Goal: Task Accomplishment & Management: Manage account settings

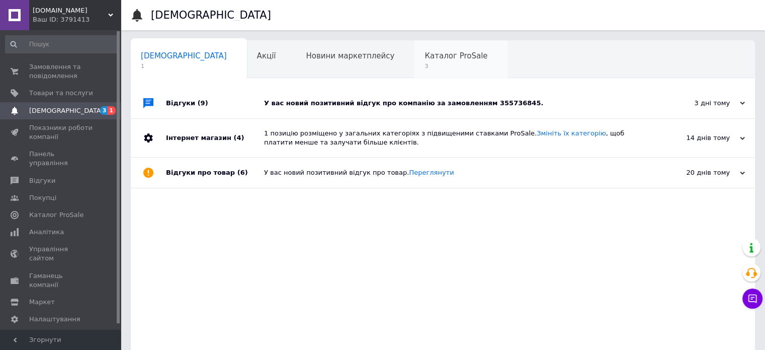
click at [424, 56] on span "Каталог ProSale" at bounding box center [455, 55] width 63 height 9
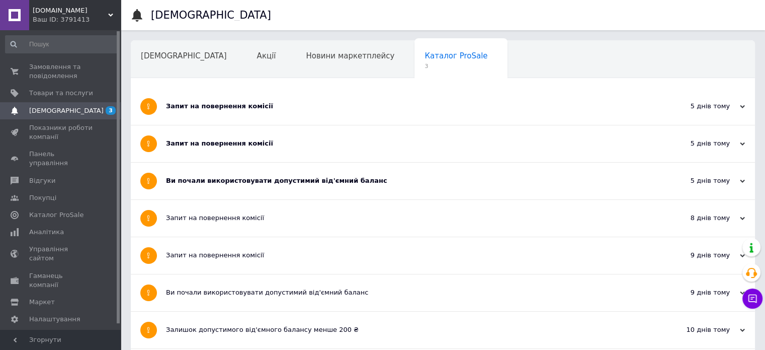
click at [311, 55] on span "Новини маркетплейсу" at bounding box center [350, 55] width 89 height 9
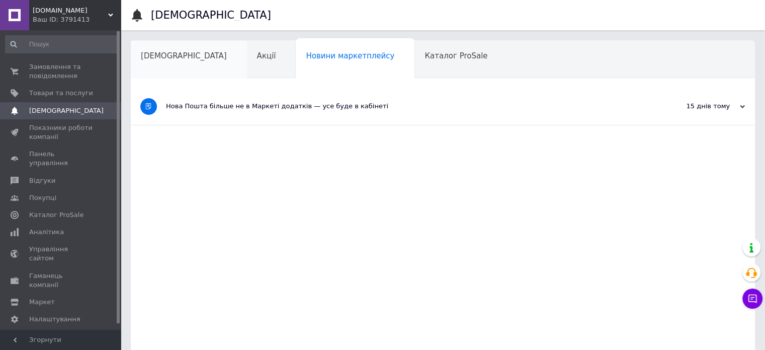
click at [152, 59] on span "[DEMOGRAPHIC_DATA]" at bounding box center [184, 55] width 86 height 9
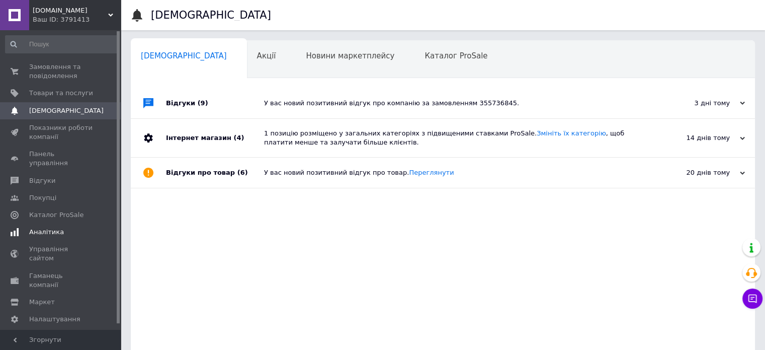
click at [68, 227] on span "Аналітика" at bounding box center [61, 231] width 64 height 9
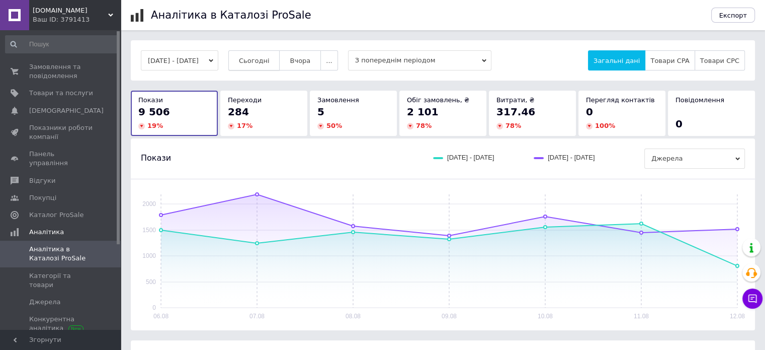
click at [270, 59] on span "Сьогодні" at bounding box center [254, 61] width 31 height 8
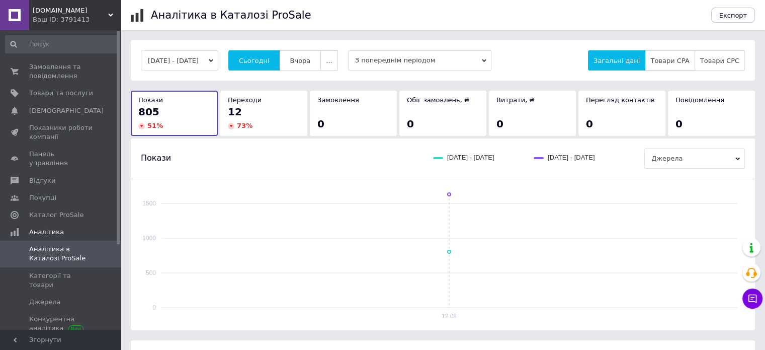
click at [659, 59] on span "Товари CPA" at bounding box center [669, 61] width 39 height 8
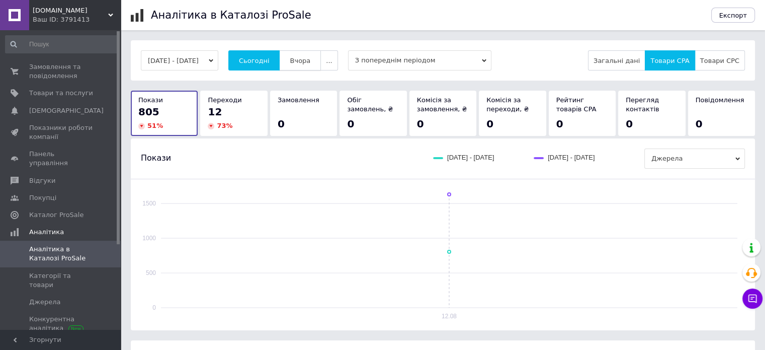
click at [310, 57] on span "Вчора" at bounding box center [300, 61] width 21 height 8
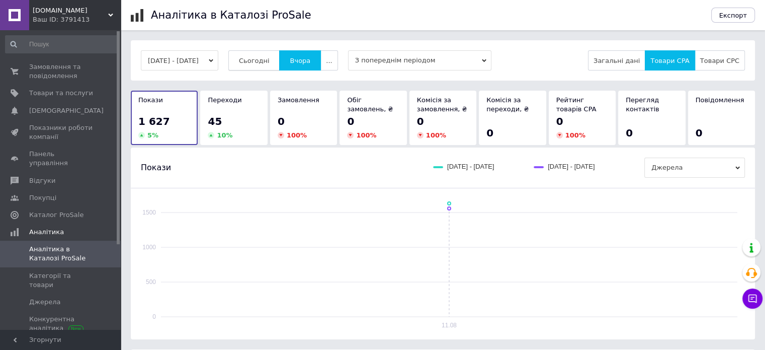
click at [255, 54] on button "Сьогодні" at bounding box center [254, 60] width 52 height 20
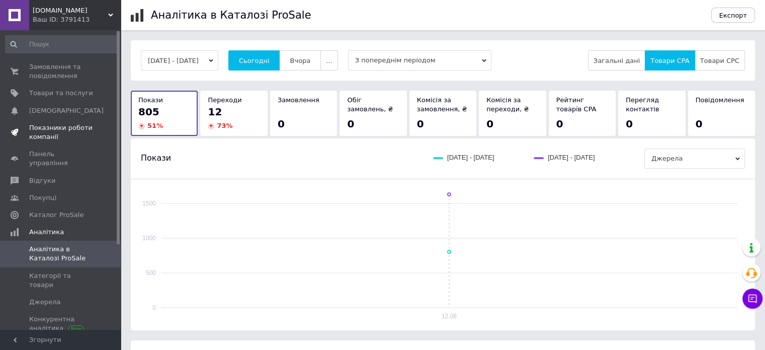
click at [65, 136] on span "Показники роботи компанії" at bounding box center [61, 132] width 64 height 18
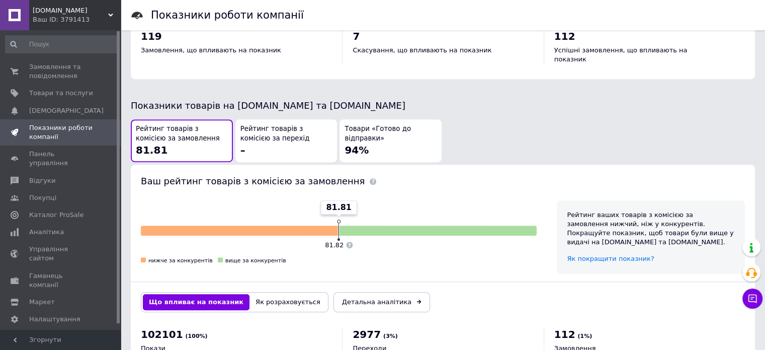
scroll to position [540, 0]
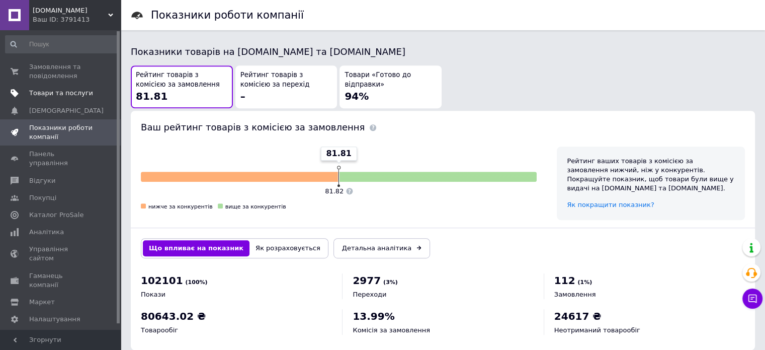
click at [83, 96] on span "Товари та послуги" at bounding box center [61, 93] width 64 height 9
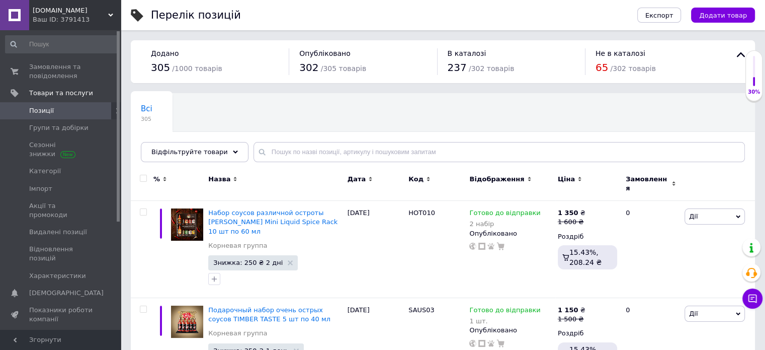
scroll to position [18, 0]
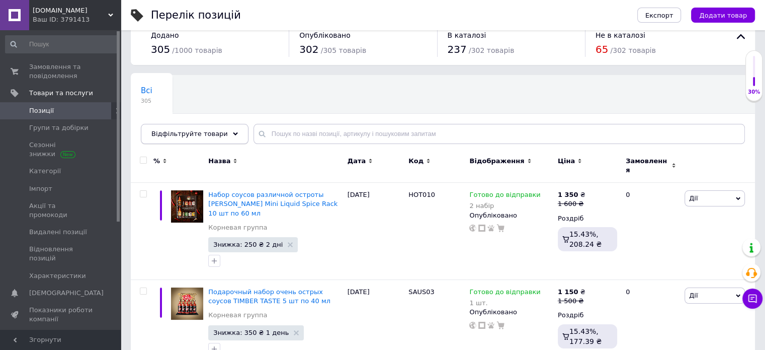
click at [219, 132] on div "Відфільтруйте товари" at bounding box center [195, 134] width 108 height 20
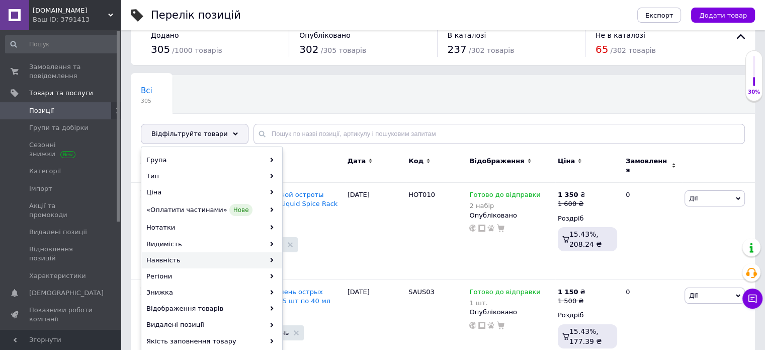
scroll to position [40, 0]
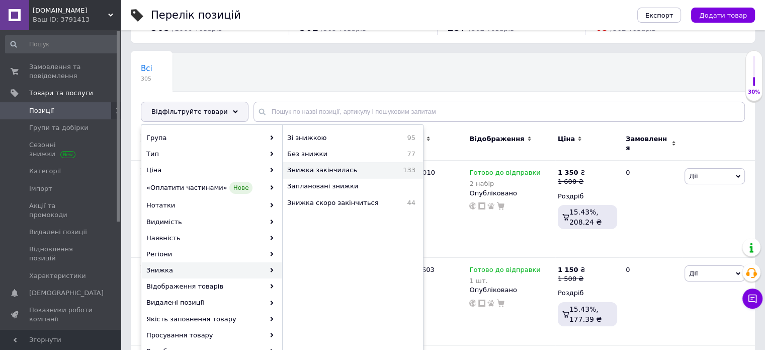
click at [361, 177] on div "Знижка закінчилась 133" at bounding box center [353, 170] width 140 height 16
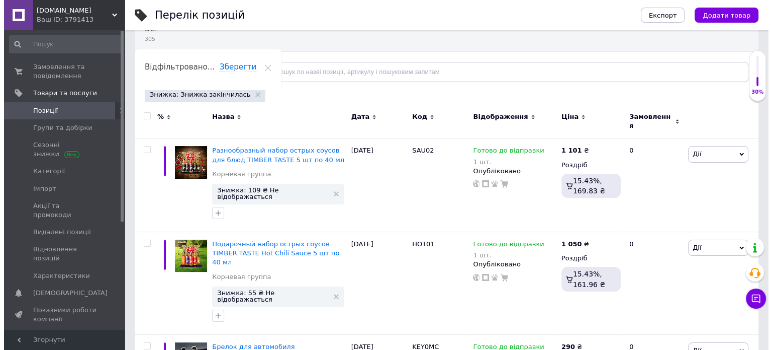
scroll to position [84, 0]
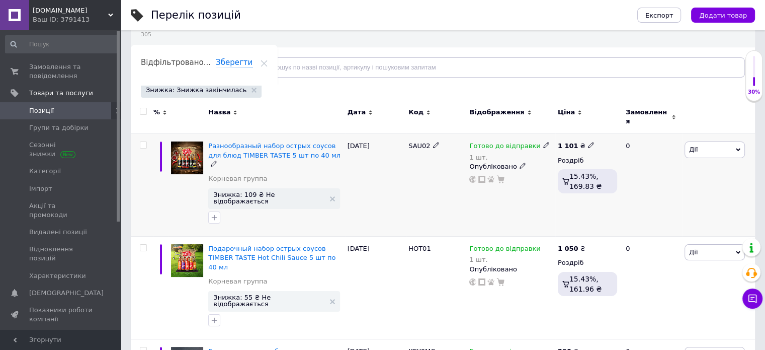
click at [705, 144] on span "Дії" at bounding box center [714, 149] width 60 height 16
click at [660, 209] on li "Знижка" at bounding box center [677, 211] width 133 height 14
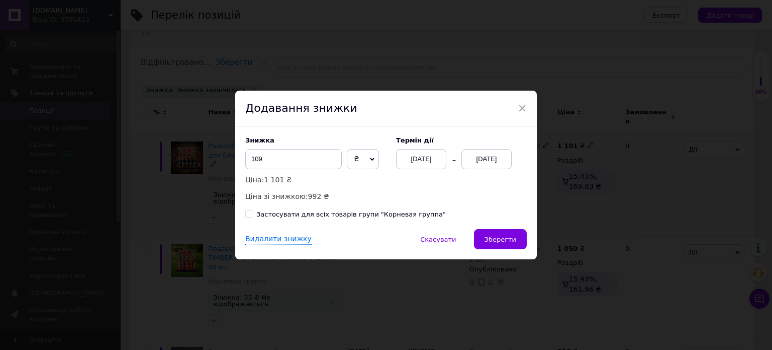
click at [490, 150] on div "[DATE]" at bounding box center [487, 159] width 50 height 20
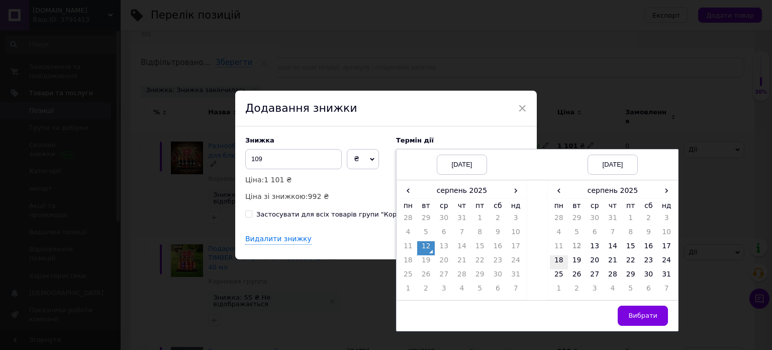
click at [559, 259] on td "18" at bounding box center [559, 262] width 18 height 14
click at [638, 313] on span "Вибрати" at bounding box center [643, 315] width 29 height 8
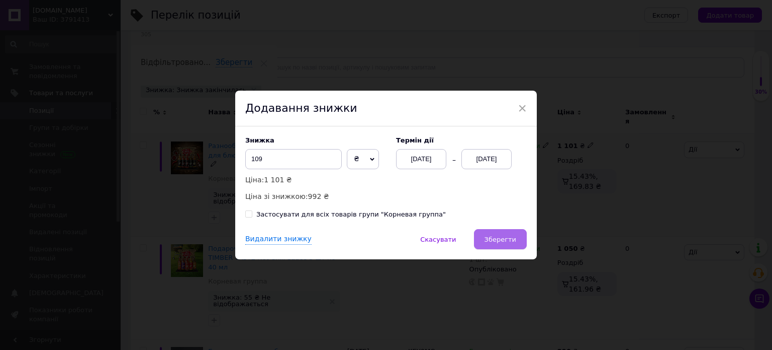
click at [513, 245] on button "Зберегти" at bounding box center [500, 239] width 53 height 20
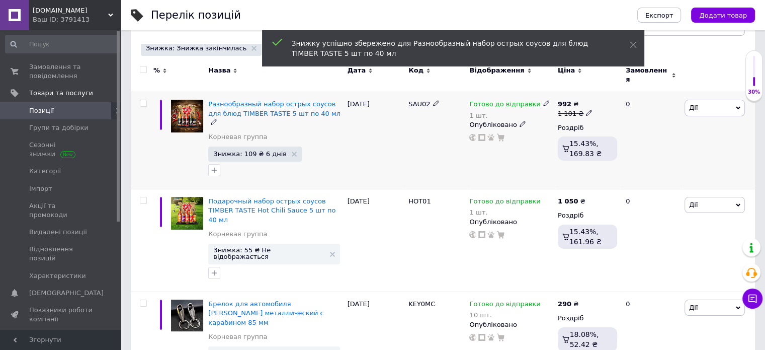
scroll to position [137, 0]
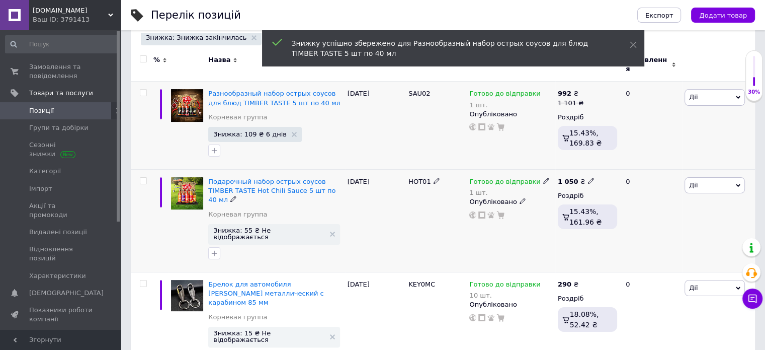
click at [699, 177] on span "Дії" at bounding box center [714, 185] width 60 height 16
click at [660, 240] on li "Знижка" at bounding box center [677, 247] width 133 height 14
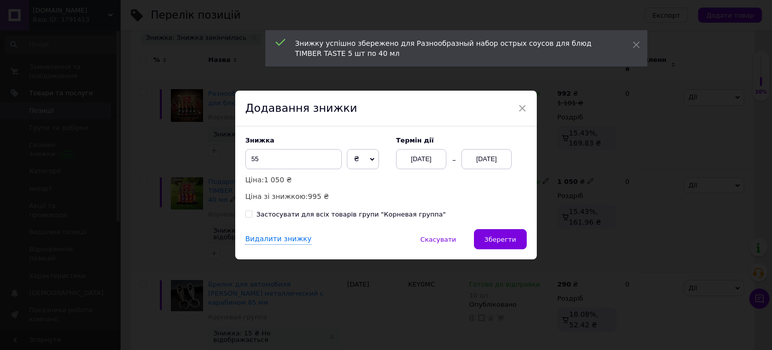
click at [490, 160] on div "[DATE]" at bounding box center [487, 159] width 50 height 20
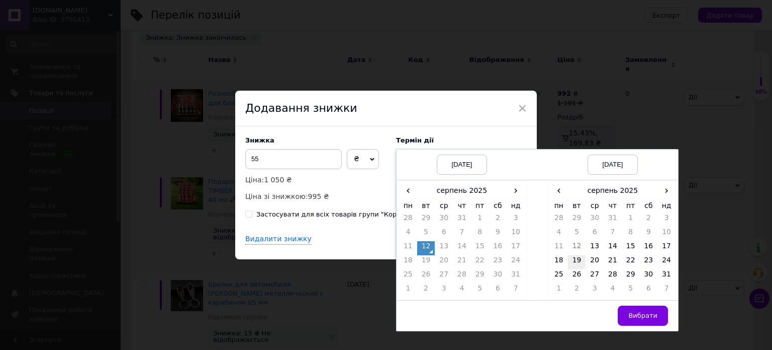
click at [568, 269] on td "19" at bounding box center [577, 262] width 18 height 14
click at [639, 309] on button "Вибрати" at bounding box center [643, 315] width 50 height 20
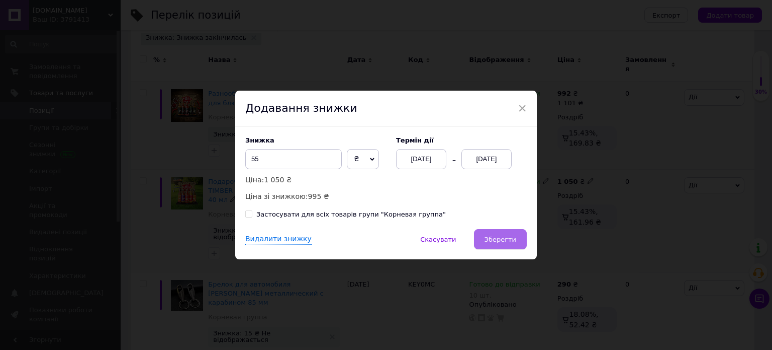
click at [478, 235] on button "Зберегти" at bounding box center [500, 239] width 53 height 20
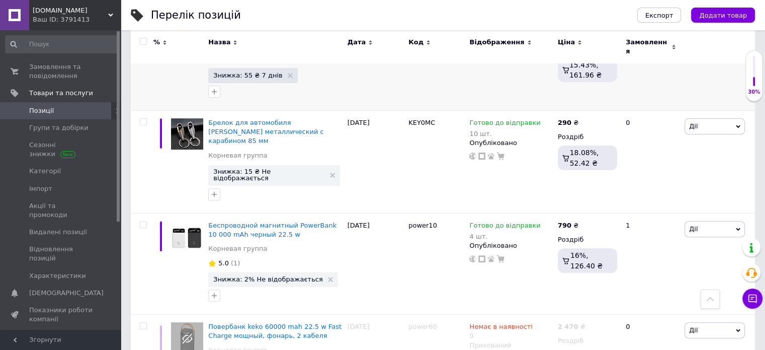
scroll to position [296, 0]
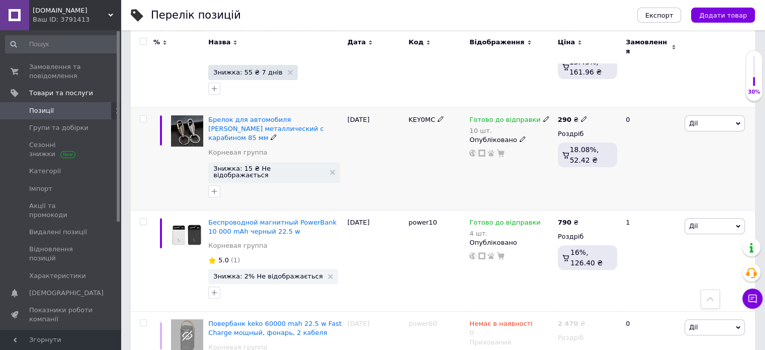
click at [699, 115] on span "Дії" at bounding box center [714, 123] width 60 height 16
click at [658, 178] on li "Знижка" at bounding box center [677, 185] width 133 height 14
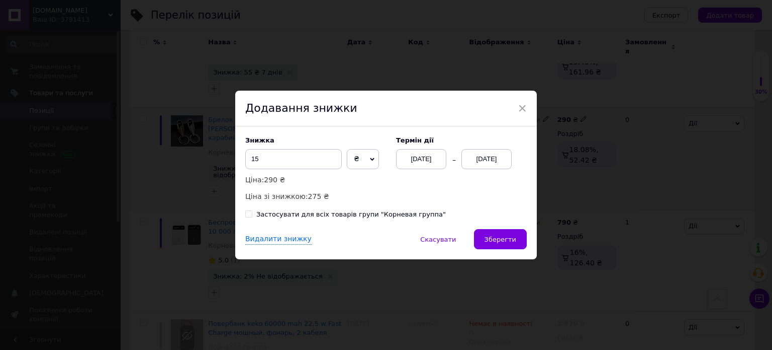
click at [500, 154] on div "[DATE]" at bounding box center [487, 159] width 50 height 20
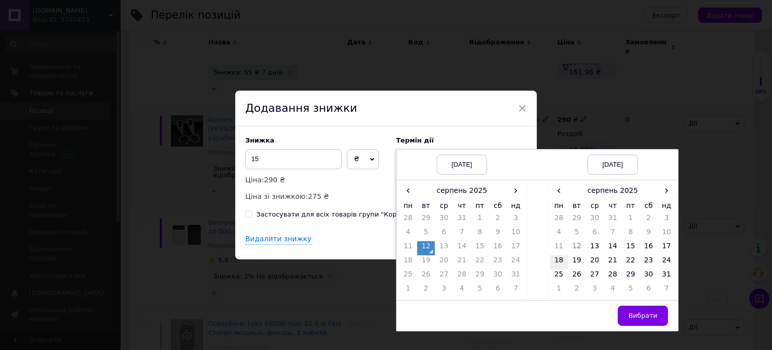
click at [565, 263] on td "18" at bounding box center [559, 262] width 18 height 14
click at [571, 264] on td "19" at bounding box center [577, 262] width 18 height 14
click at [625, 304] on td "Вибрати" at bounding box center [613, 315] width 131 height 31
click at [630, 310] on button "Вибрати" at bounding box center [643, 315] width 50 height 20
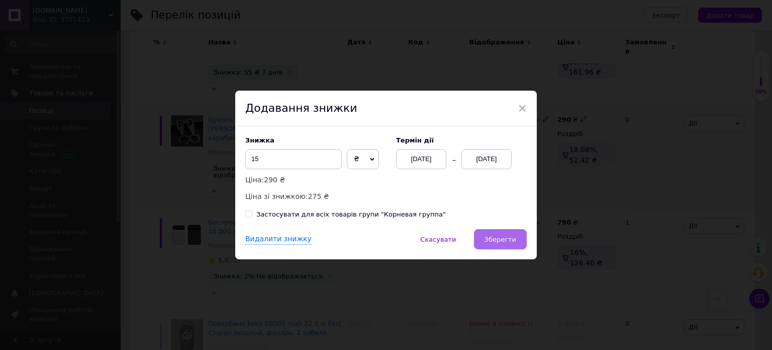
click at [492, 235] on span "Зберегти" at bounding box center [501, 239] width 32 height 8
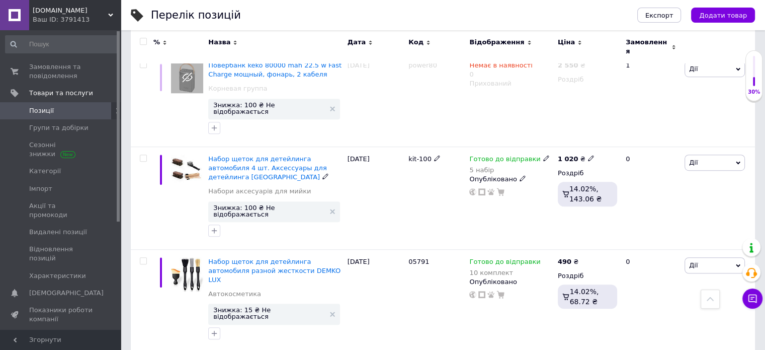
scroll to position [643, 0]
click at [707, 153] on span "Дії" at bounding box center [714, 161] width 60 height 16
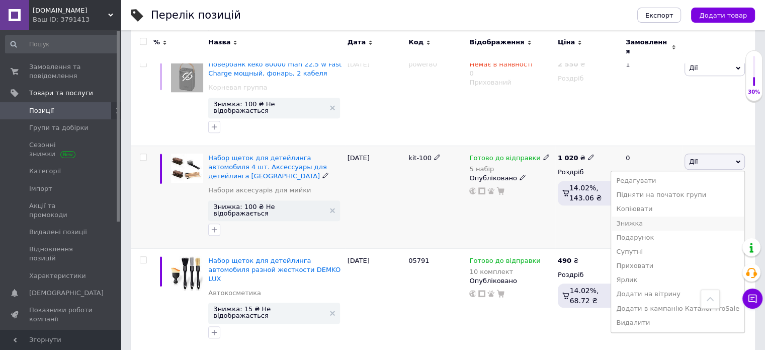
click at [676, 216] on li "Знижка" at bounding box center [677, 223] width 133 height 14
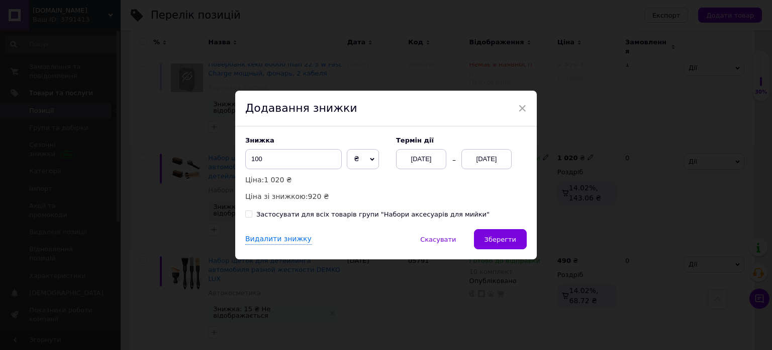
click at [485, 154] on div "[DATE]" at bounding box center [487, 159] width 50 height 20
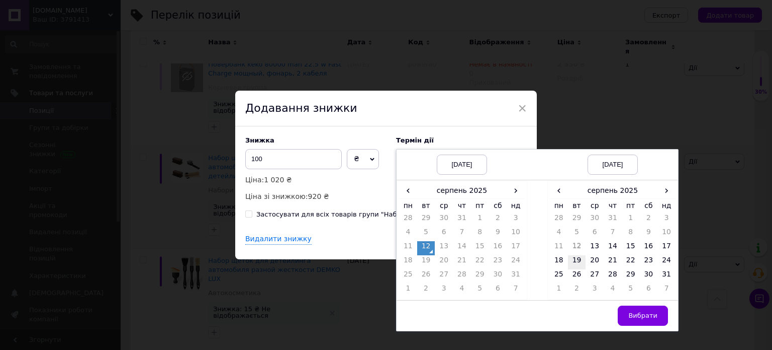
click at [580, 259] on td "19" at bounding box center [577, 262] width 18 height 14
click at [630, 312] on button "Вибрати" at bounding box center [643, 315] width 50 height 20
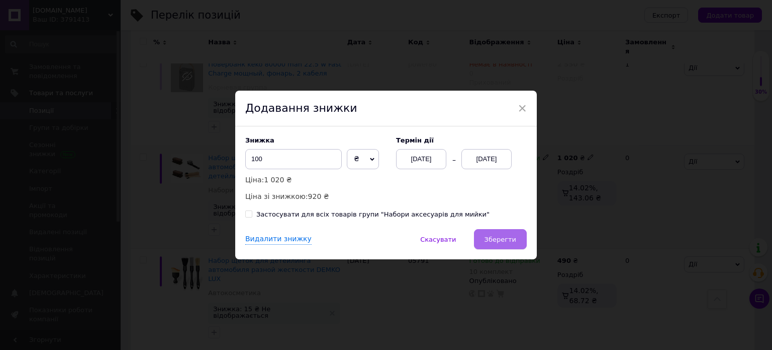
click at [512, 245] on button "Зберегти" at bounding box center [500, 239] width 53 height 20
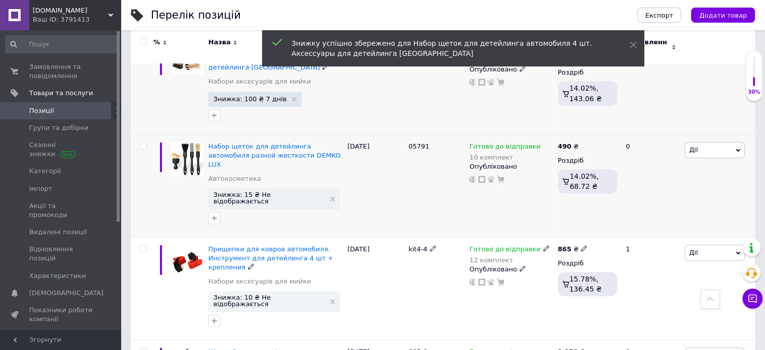
scroll to position [762, 0]
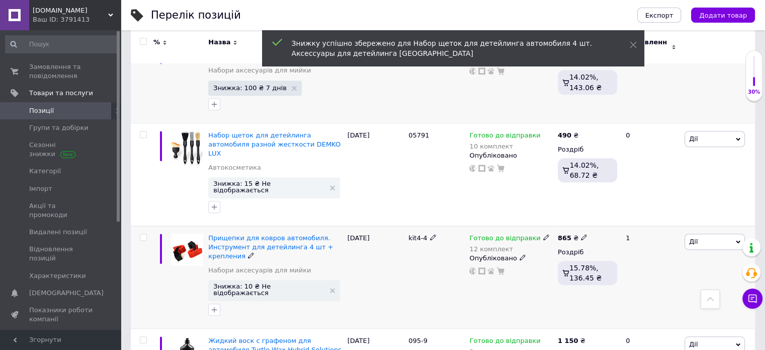
click at [702, 233] on span "Дії" at bounding box center [714, 241] width 60 height 16
click at [654, 296] on li "Знижка" at bounding box center [677, 303] width 133 height 14
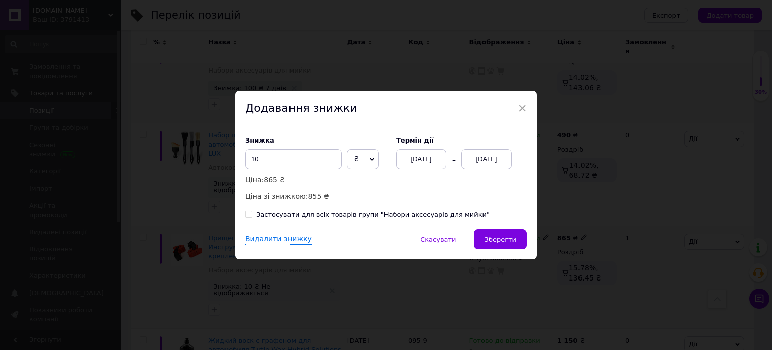
click at [493, 154] on div "[DATE]" at bounding box center [487, 159] width 50 height 20
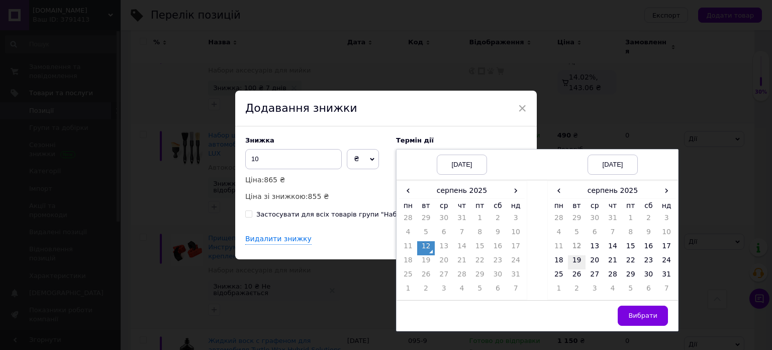
click at [573, 268] on td "19" at bounding box center [577, 262] width 18 height 14
click at [631, 306] on button "Вибрати" at bounding box center [643, 315] width 50 height 20
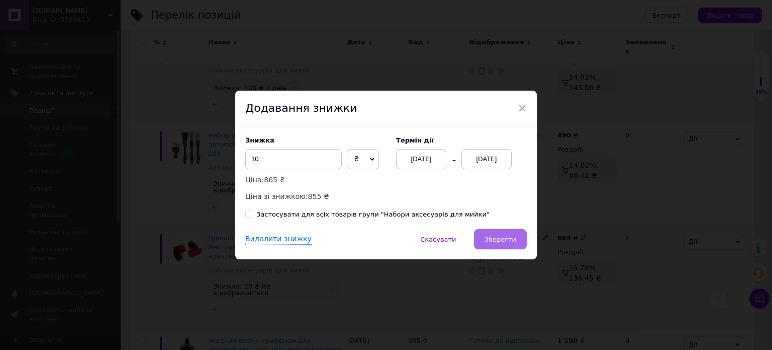
click at [492, 241] on span "Зберегти" at bounding box center [501, 239] width 32 height 8
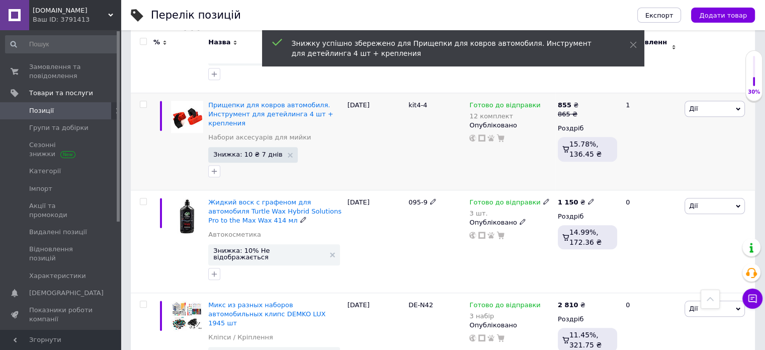
scroll to position [1008, 0]
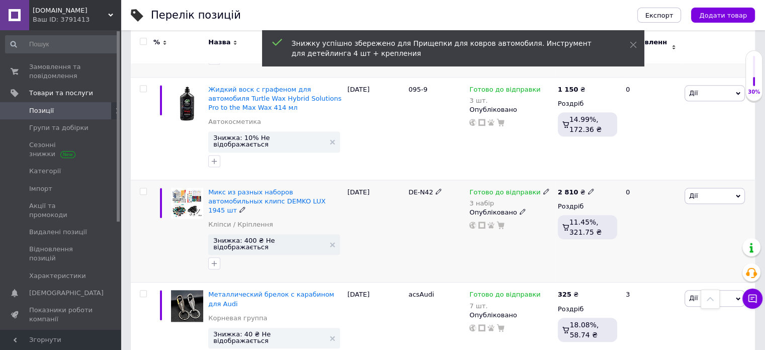
click at [691, 192] on span "Дії" at bounding box center [693, 196] width 9 height 8
click at [663, 250] on li "Знижка" at bounding box center [677, 257] width 133 height 14
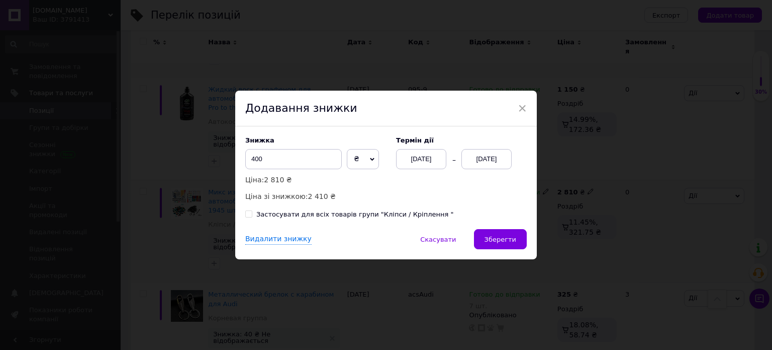
click at [483, 159] on div "[DATE]" at bounding box center [487, 159] width 50 height 20
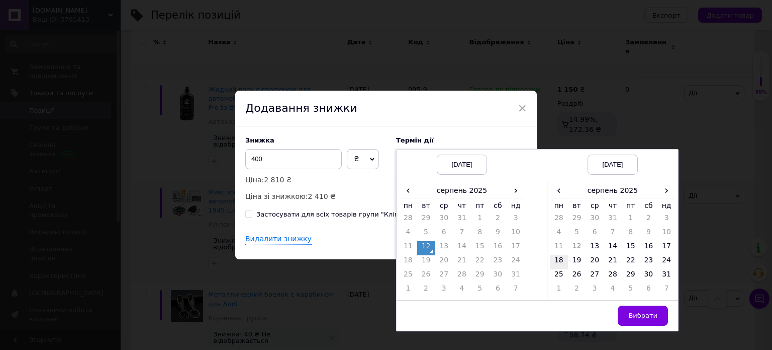
click at [556, 259] on td "18" at bounding box center [559, 262] width 18 height 14
click at [648, 313] on span "Вибрати" at bounding box center [643, 315] width 29 height 8
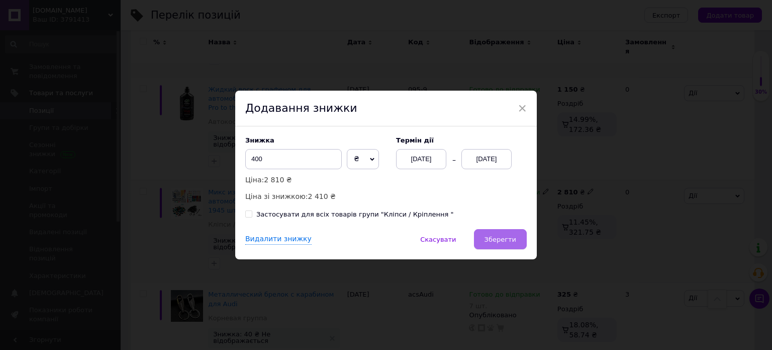
click at [507, 244] on button "Зберегти" at bounding box center [500, 239] width 53 height 20
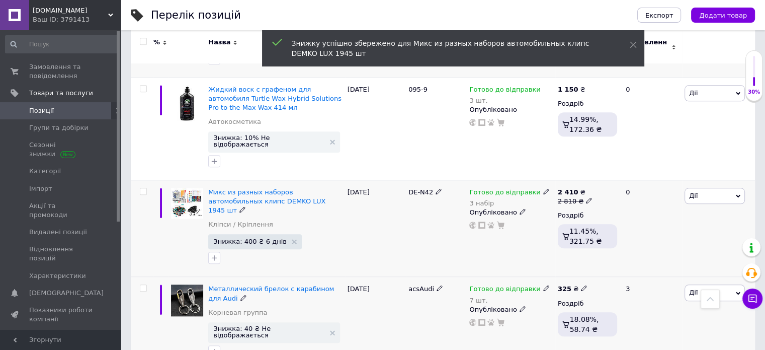
click at [696, 288] on span "Дії" at bounding box center [693, 292] width 9 height 8
click at [652, 347] on li "Знижка" at bounding box center [677, 354] width 133 height 14
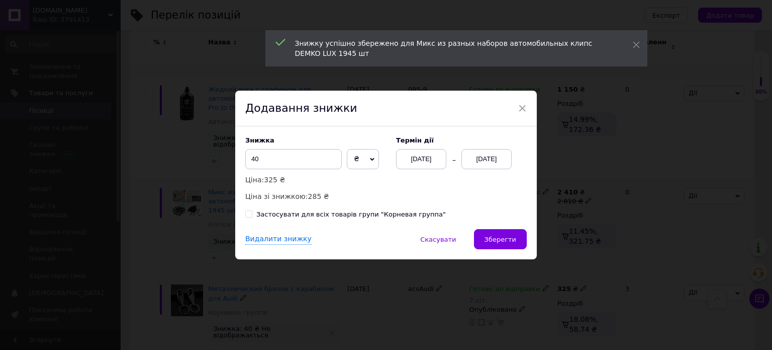
click at [491, 164] on div "[DATE]" at bounding box center [487, 159] width 50 height 20
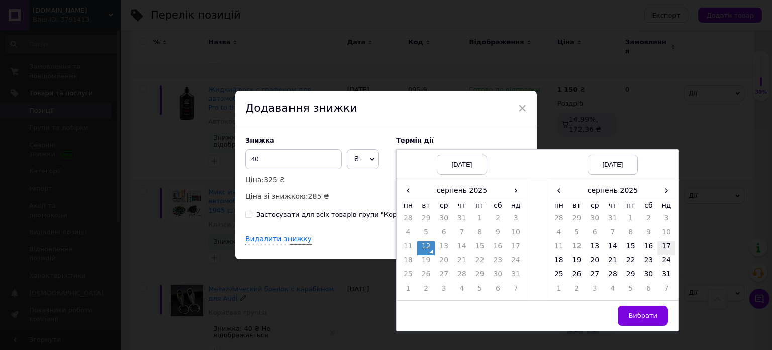
click at [663, 250] on td "17" at bounding box center [667, 248] width 18 height 14
click at [639, 303] on td "Вибрати" at bounding box center [613, 315] width 131 height 31
click at [635, 312] on span "Вибрати" at bounding box center [643, 315] width 29 height 8
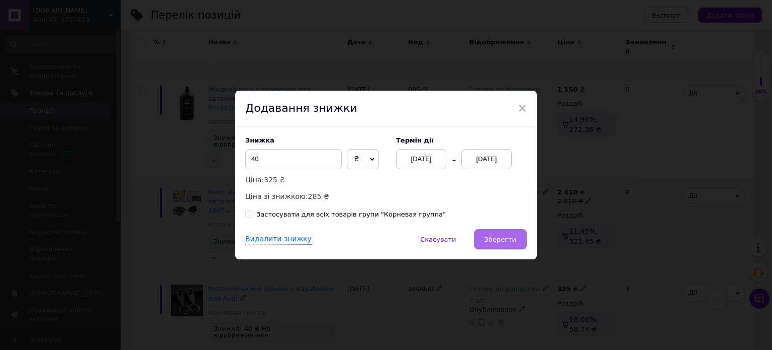
click at [507, 243] on span "Зберегти" at bounding box center [501, 239] width 32 height 8
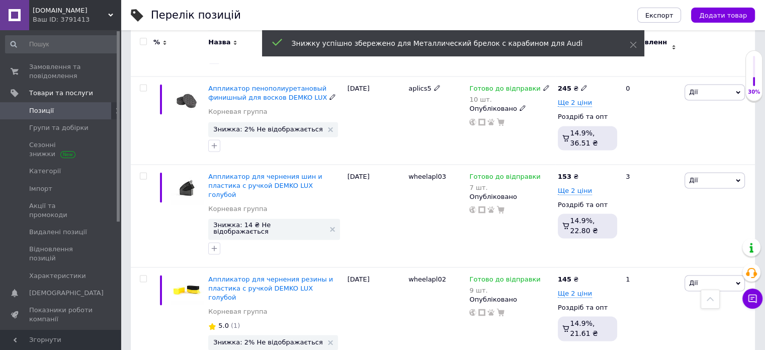
scroll to position [1390, 0]
click at [709, 274] on span "Дії" at bounding box center [714, 282] width 60 height 16
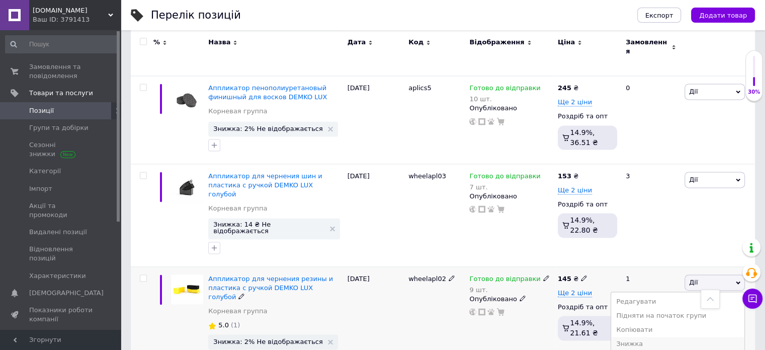
click at [658, 336] on li "Знижка" at bounding box center [677, 343] width 133 height 14
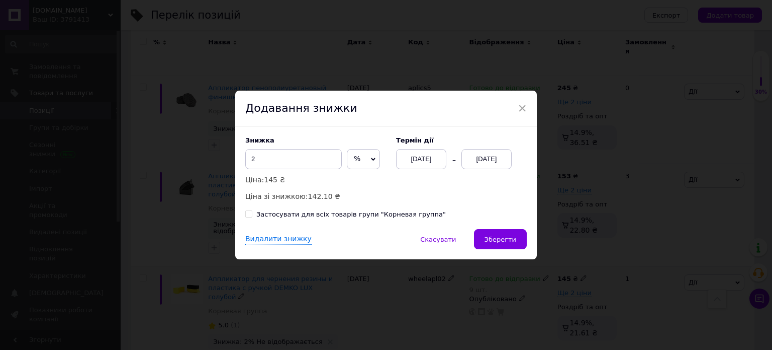
click at [504, 162] on div "[DATE]" at bounding box center [487, 159] width 50 height 20
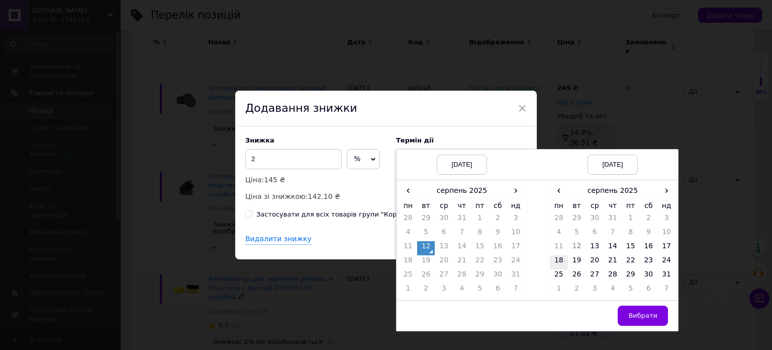
click at [555, 263] on td "18" at bounding box center [559, 262] width 18 height 14
click at [638, 324] on button "Вибрати" at bounding box center [643, 315] width 50 height 20
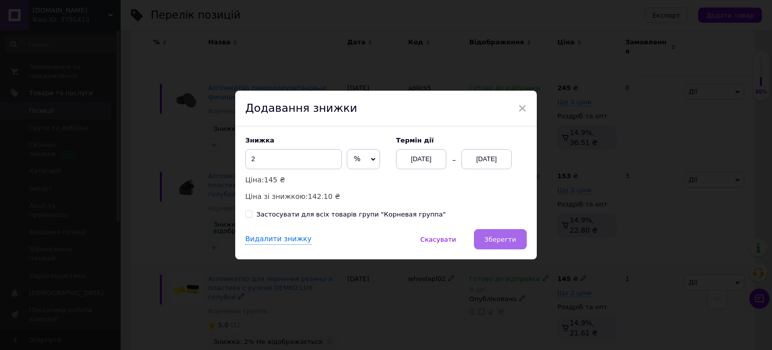
click at [507, 247] on button "Зберегти" at bounding box center [500, 239] width 53 height 20
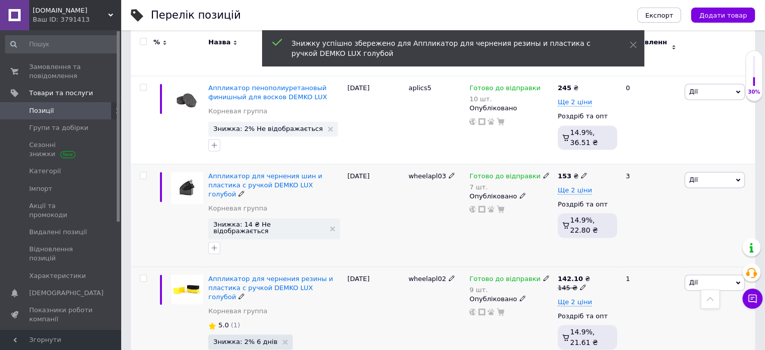
click at [703, 171] on span "Дії" at bounding box center [714, 179] width 60 height 16
click at [644, 234] on li "Знижка" at bounding box center [677, 241] width 133 height 14
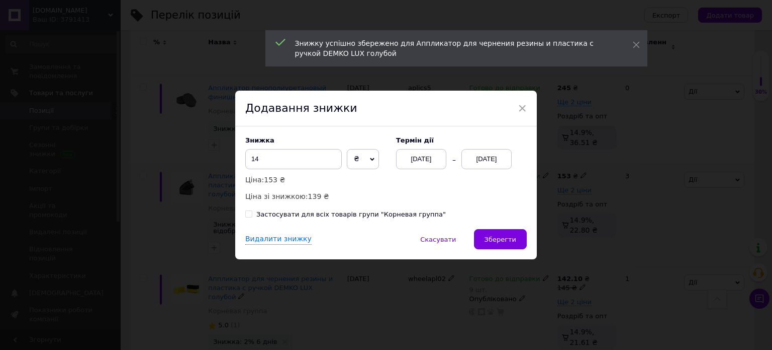
click at [485, 162] on div "[DATE]" at bounding box center [487, 159] width 50 height 20
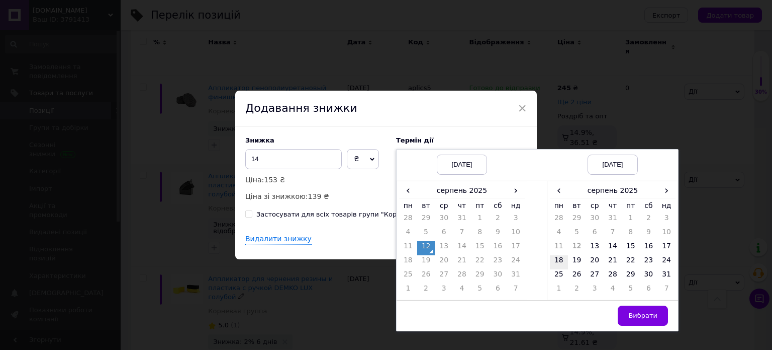
click at [559, 258] on td "18" at bounding box center [559, 262] width 18 height 14
click at [635, 311] on span "Вибрати" at bounding box center [643, 315] width 29 height 8
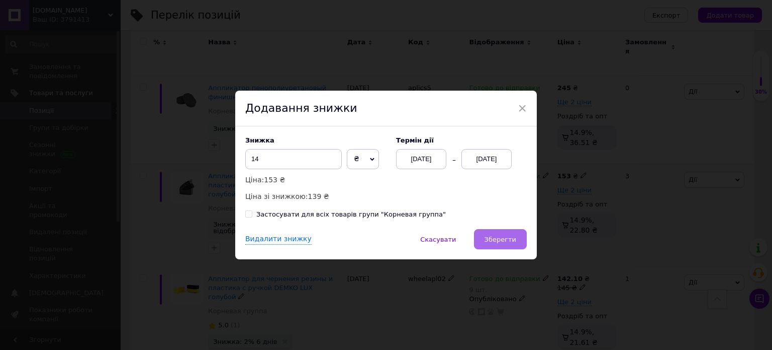
click at [493, 241] on span "Зберегти" at bounding box center [501, 239] width 32 height 8
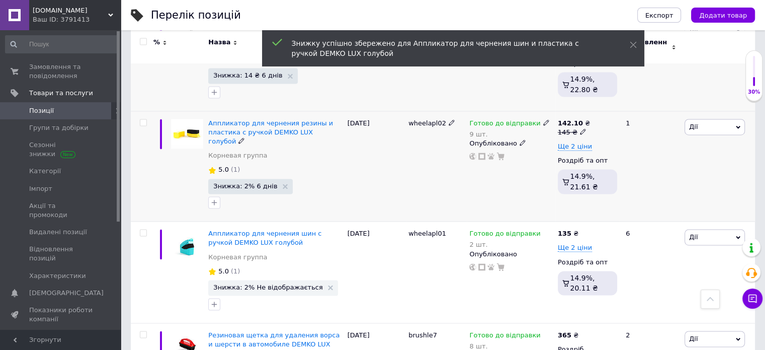
scroll to position [1569, 0]
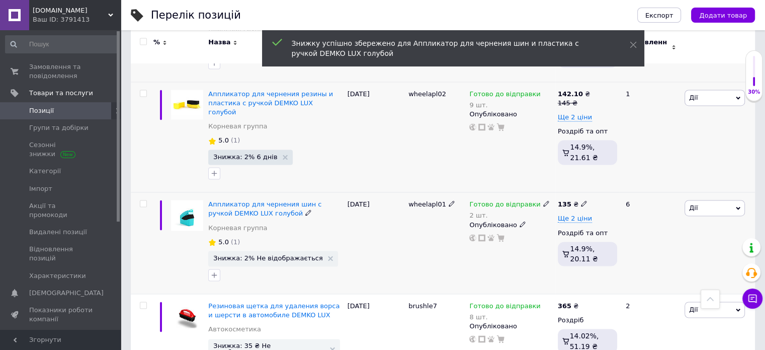
click at [686, 200] on span "Дії" at bounding box center [714, 208] width 60 height 16
click at [664, 263] on li "Знижка" at bounding box center [677, 270] width 133 height 14
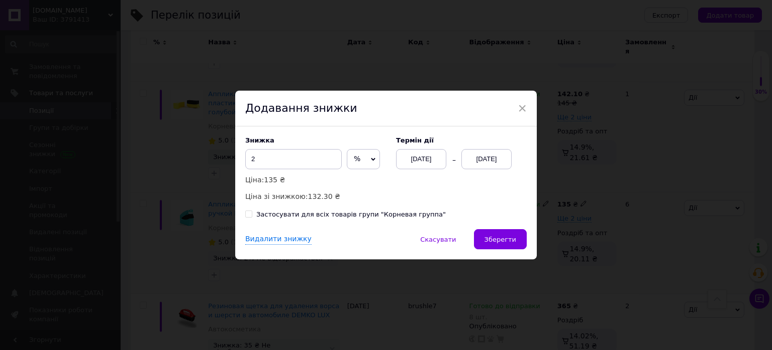
click at [495, 159] on div "[DATE]" at bounding box center [487, 159] width 50 height 20
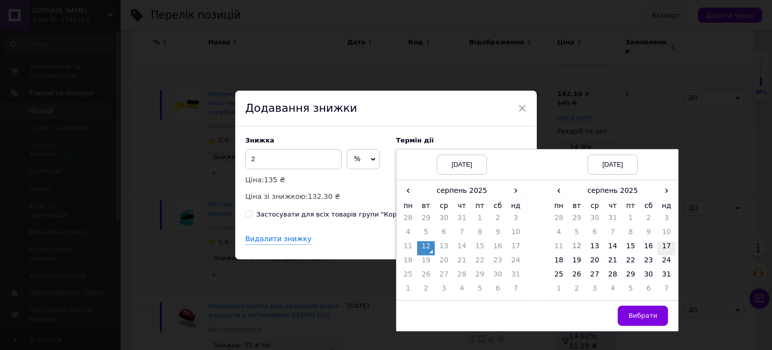
click at [663, 244] on td "17" at bounding box center [667, 248] width 18 height 14
click at [640, 321] on button "Вибрати" at bounding box center [643, 315] width 50 height 20
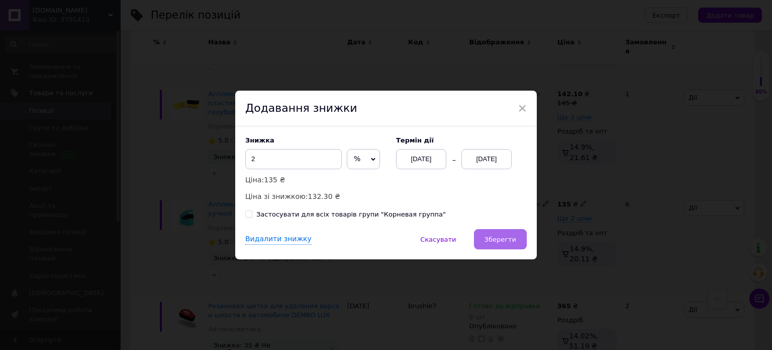
click at [505, 237] on span "Зберегти" at bounding box center [501, 239] width 32 height 8
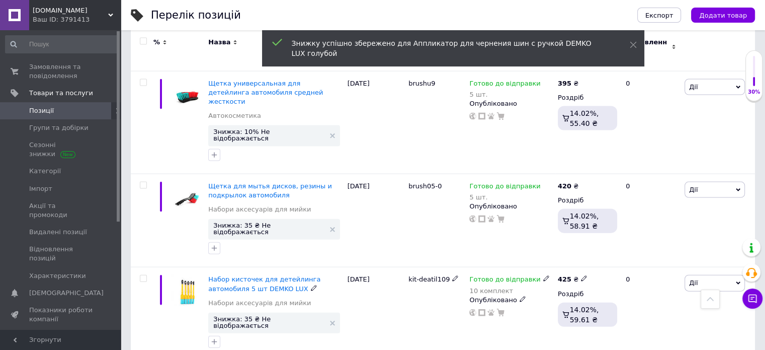
scroll to position [2267, 0]
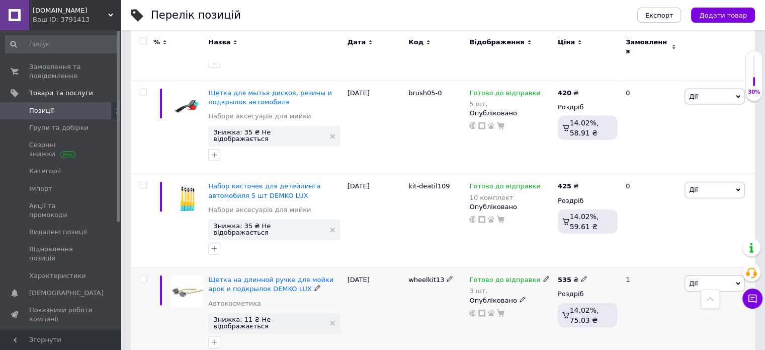
click at [711, 275] on span "Дії" at bounding box center [714, 283] width 60 height 16
click at [664, 338] on li "Знижка" at bounding box center [677, 345] width 133 height 14
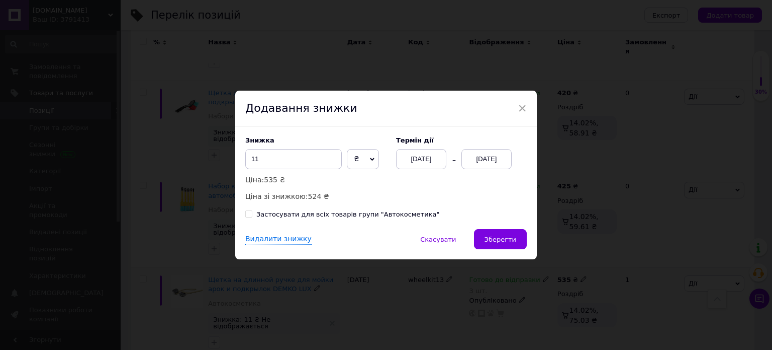
click at [503, 155] on div "[DATE]" at bounding box center [487, 159] width 50 height 20
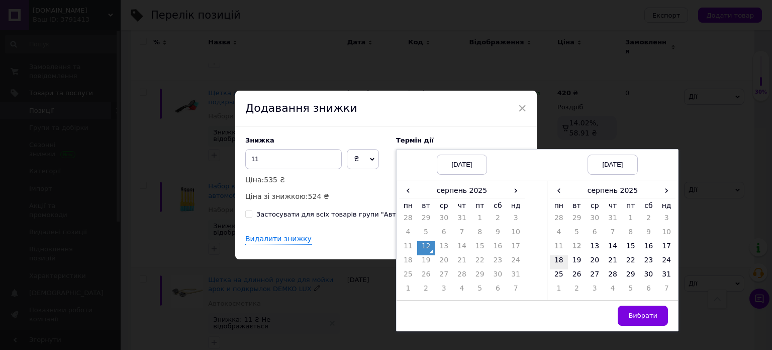
click at [556, 257] on td "18" at bounding box center [559, 262] width 18 height 14
click at [625, 301] on td "Вибрати" at bounding box center [613, 315] width 131 height 31
click at [628, 304] on td "Вибрати" at bounding box center [613, 315] width 131 height 31
click at [631, 311] on span "Вибрати" at bounding box center [643, 315] width 29 height 8
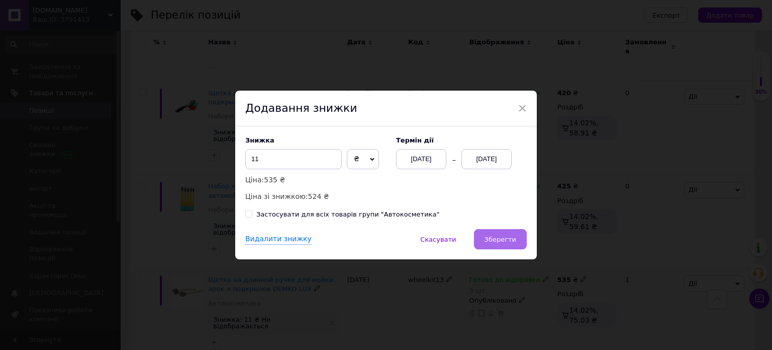
click at [496, 236] on span "Зберегти" at bounding box center [501, 239] width 32 height 8
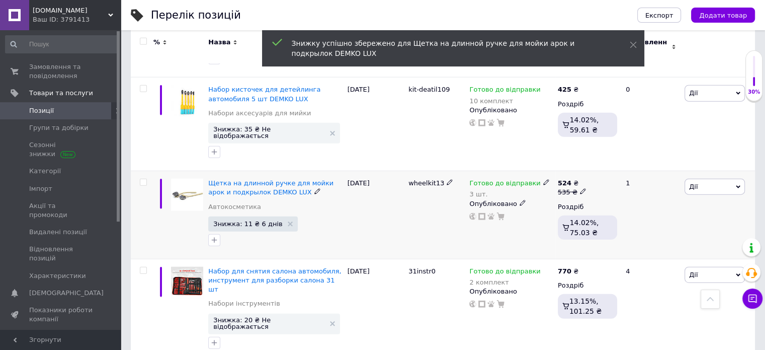
scroll to position [2365, 0]
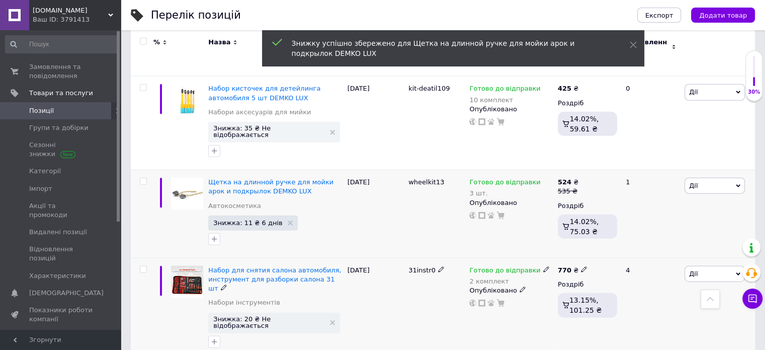
click at [702, 266] on span "Дії" at bounding box center [714, 274] width 60 height 16
click at [652, 328] on li "Знижка" at bounding box center [677, 335] width 133 height 14
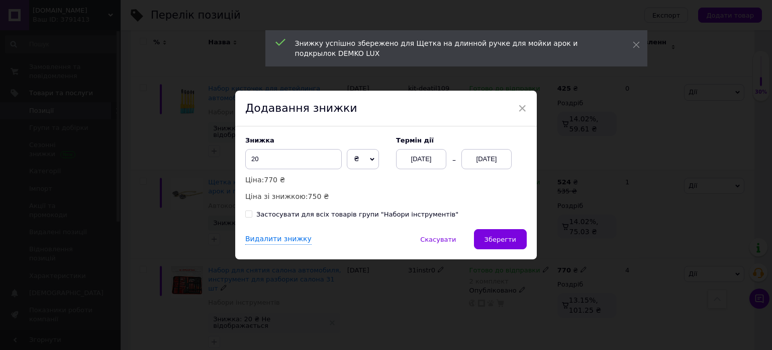
click at [499, 146] on div "Термін дії [DATE] [DATE]" at bounding box center [456, 152] width 141 height 33
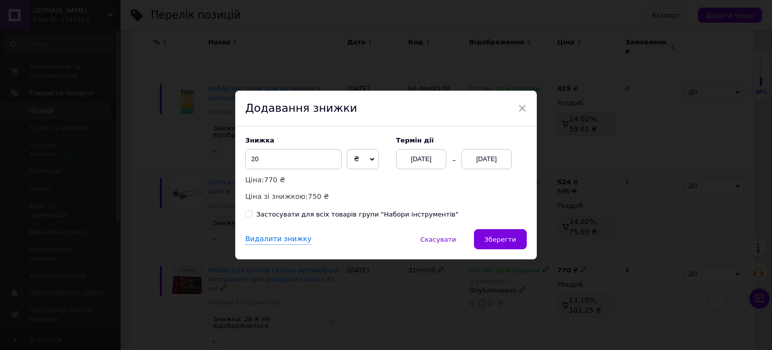
click at [493, 162] on div "[DATE]" at bounding box center [487, 159] width 50 height 20
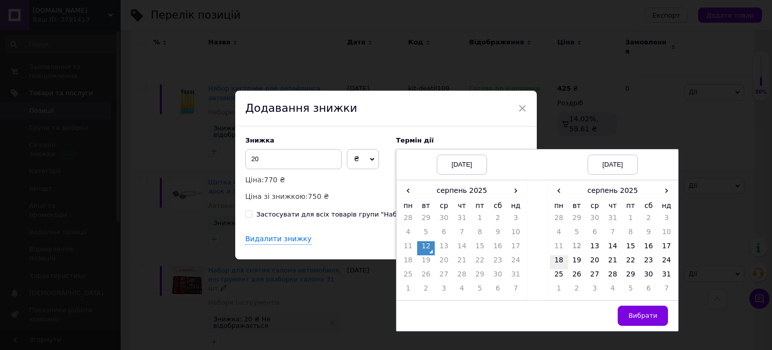
click at [557, 259] on td "18" at bounding box center [559, 262] width 18 height 14
click at [632, 306] on button "Вибрати" at bounding box center [643, 315] width 50 height 20
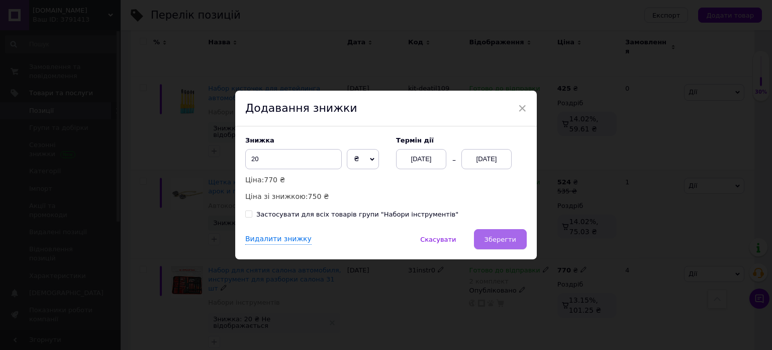
click at [503, 233] on button "Зберегти" at bounding box center [500, 239] width 53 height 20
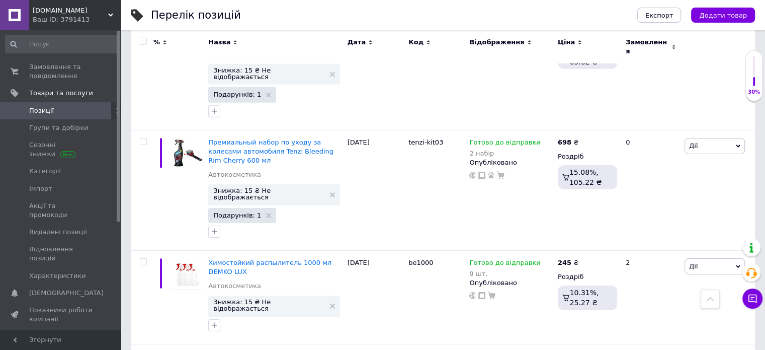
scroll to position [3210, 0]
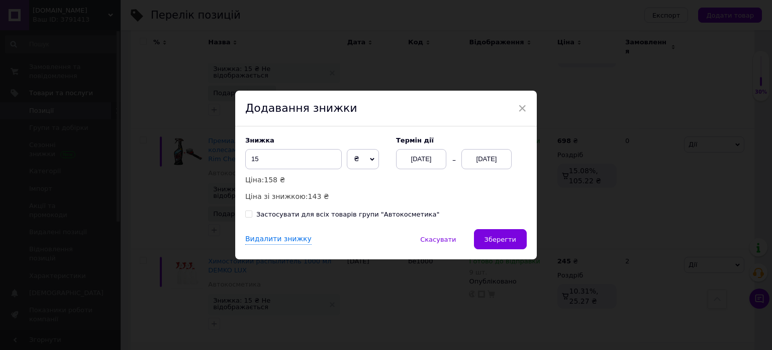
click at [504, 153] on div "[DATE]" at bounding box center [487, 159] width 50 height 20
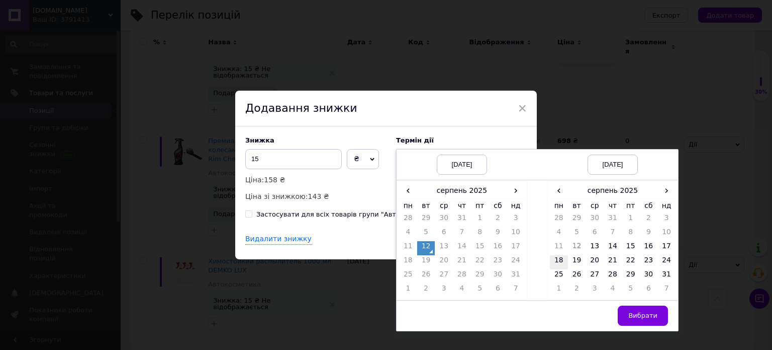
click at [561, 257] on td "18" at bounding box center [559, 262] width 18 height 14
click at [633, 303] on td "Вибрати" at bounding box center [613, 315] width 131 height 31
click at [633, 307] on button "Вибрати" at bounding box center [643, 315] width 50 height 20
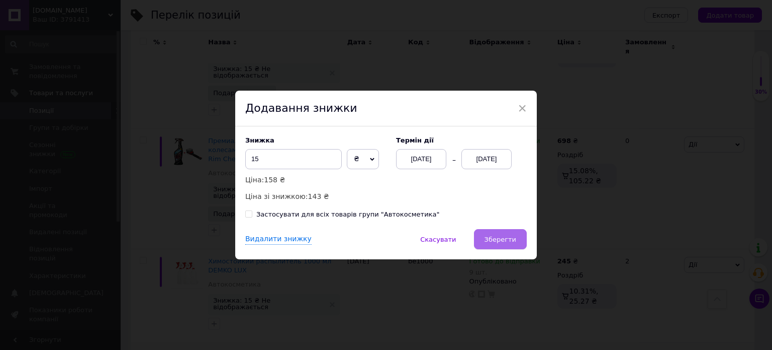
click at [500, 236] on span "Зберегти" at bounding box center [501, 239] width 32 height 8
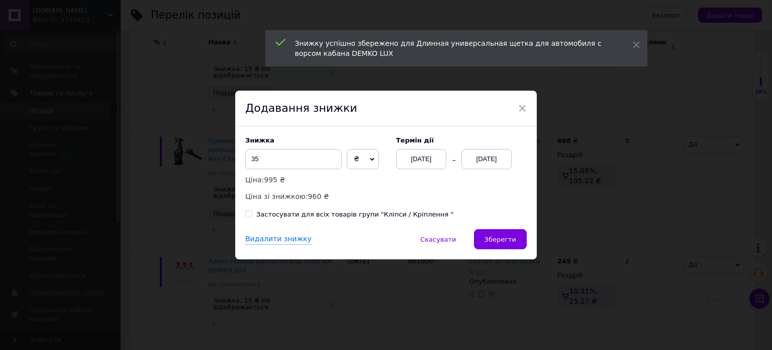
click at [495, 160] on div "[DATE]" at bounding box center [487, 159] width 50 height 20
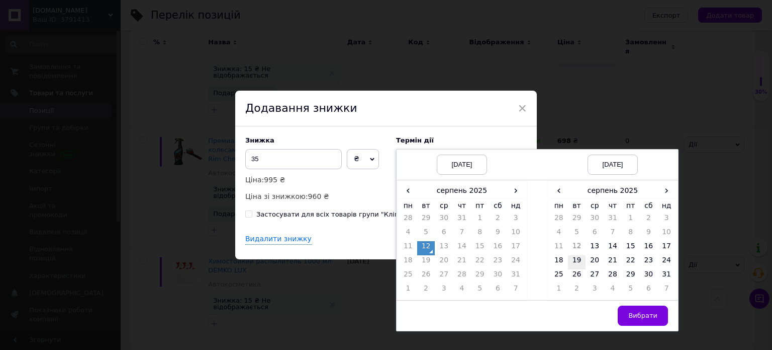
click at [577, 262] on td "19" at bounding box center [577, 262] width 18 height 14
click at [640, 311] on span "Вибрати" at bounding box center [643, 315] width 29 height 8
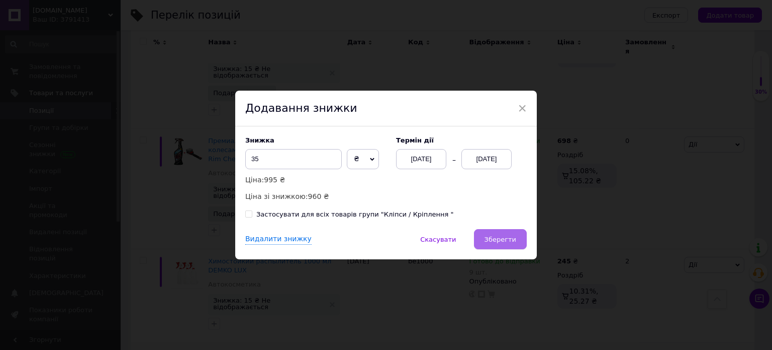
click at [494, 237] on span "Зберегти" at bounding box center [501, 239] width 32 height 8
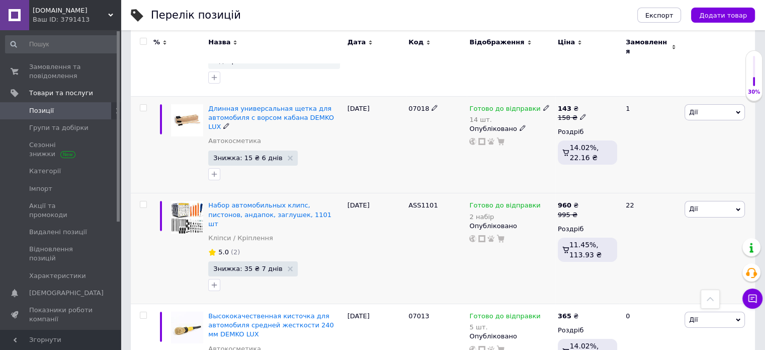
scroll to position [3442, 0]
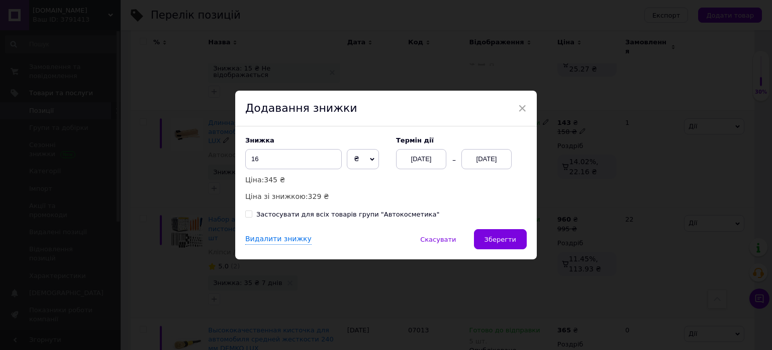
click at [499, 165] on div "[DATE]" at bounding box center [487, 159] width 50 height 20
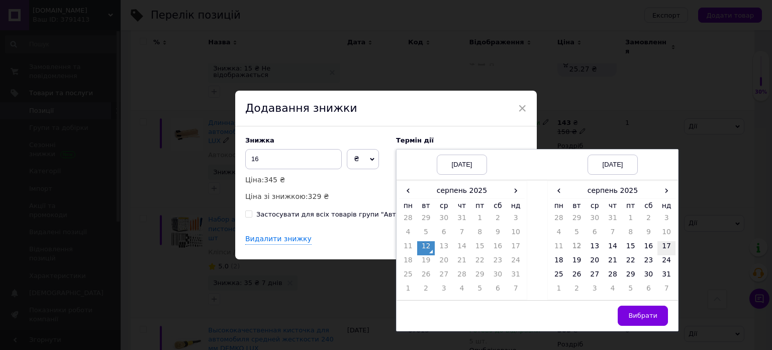
click at [672, 245] on td "17" at bounding box center [667, 248] width 18 height 14
click at [647, 308] on button "Вибрати" at bounding box center [643, 315] width 50 height 20
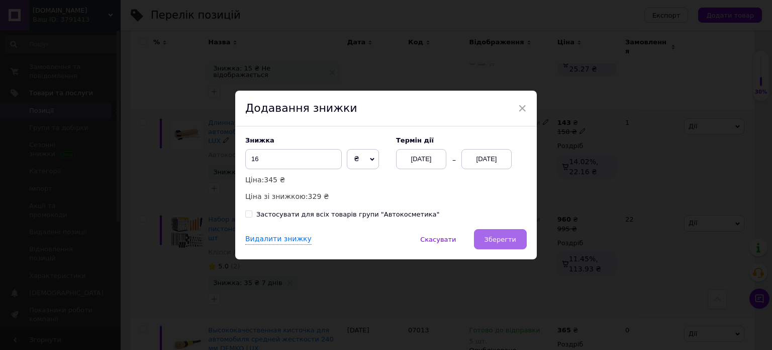
click at [494, 239] on span "Зберегти" at bounding box center [501, 239] width 32 height 8
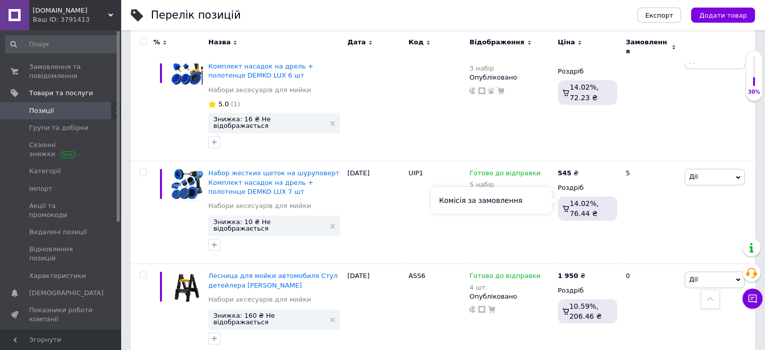
scroll to position [4417, 0]
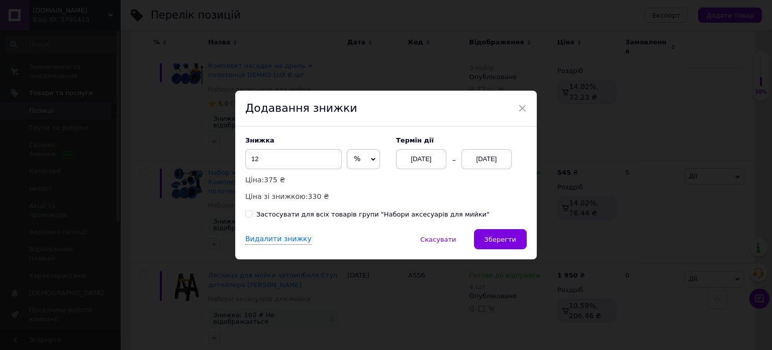
click at [481, 158] on div "[DATE]" at bounding box center [487, 159] width 50 height 20
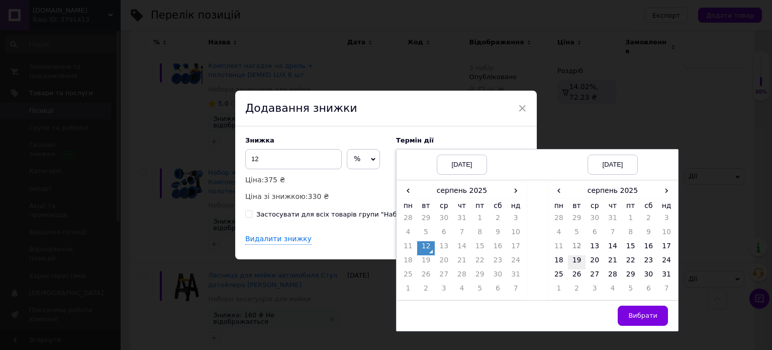
click at [577, 259] on td "19" at bounding box center [577, 262] width 18 height 14
click at [655, 323] on button "Вибрати" at bounding box center [643, 315] width 50 height 20
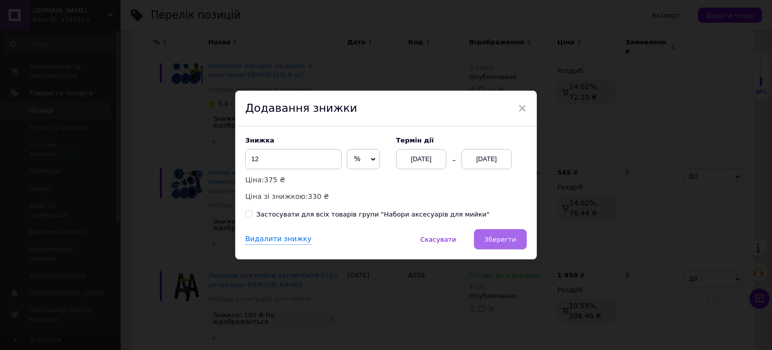
click at [490, 247] on button "Зберегти" at bounding box center [500, 239] width 53 height 20
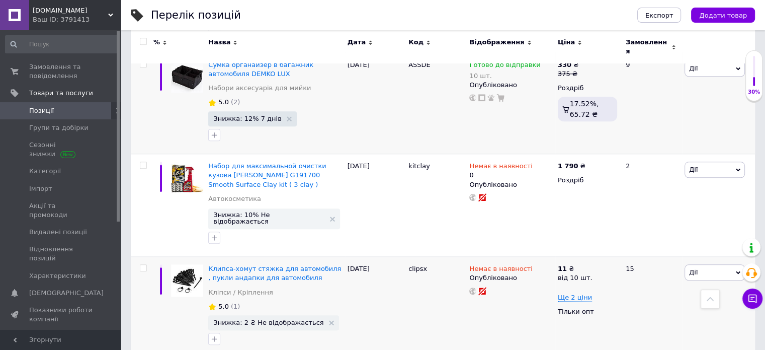
scroll to position [4815, 0]
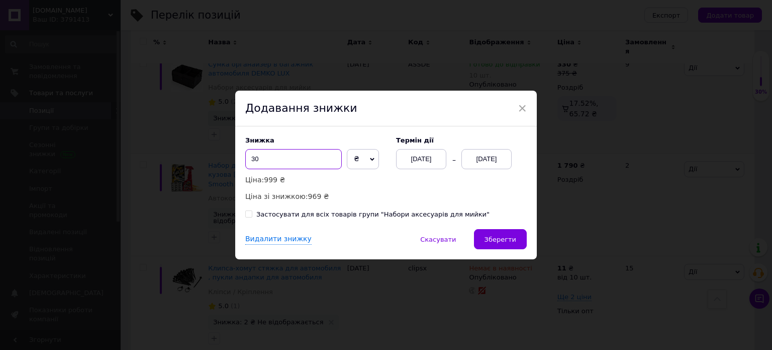
click at [306, 152] on input "30" at bounding box center [293, 159] width 97 height 20
type input "3"
type input "2"
type input "1"
type input "29"
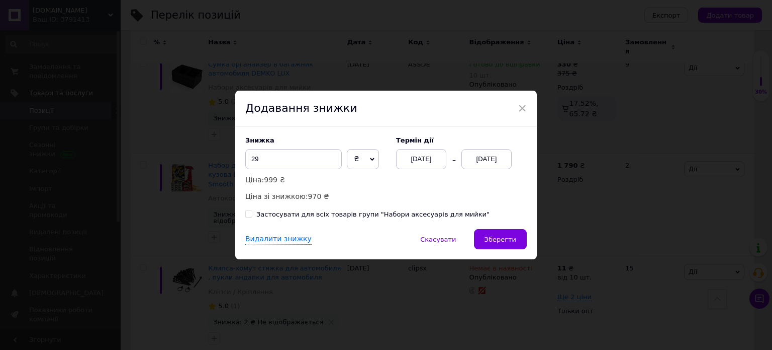
click at [472, 160] on div "[DATE]" at bounding box center [487, 159] width 50 height 20
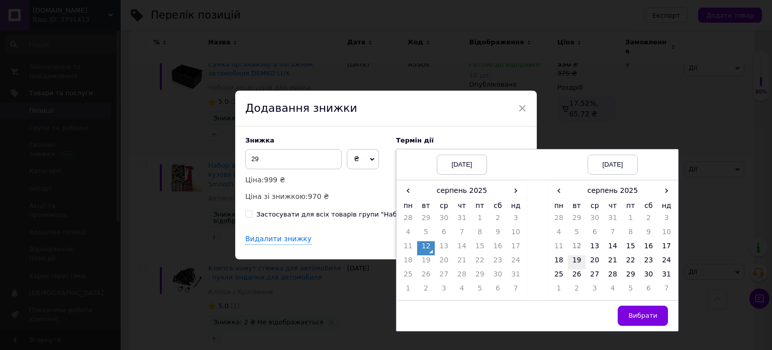
click at [571, 258] on td "19" at bounding box center [577, 262] width 18 height 14
click at [632, 307] on button "Вибрати" at bounding box center [643, 315] width 50 height 20
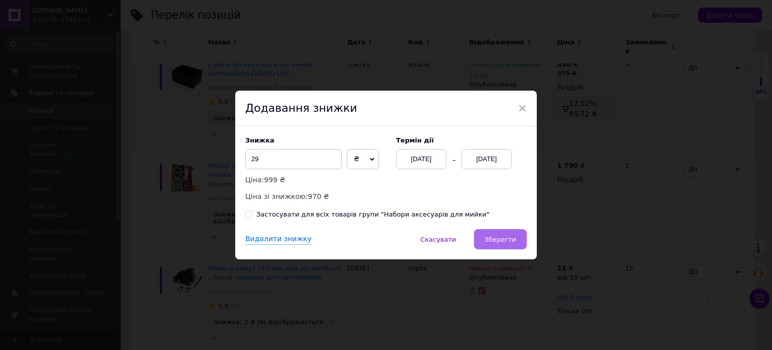
click at [496, 235] on span "Зберегти" at bounding box center [501, 239] width 32 height 8
drag, startPoint x: 496, startPoint y: 235, endPoint x: 605, endPoint y: 185, distance: 119.7
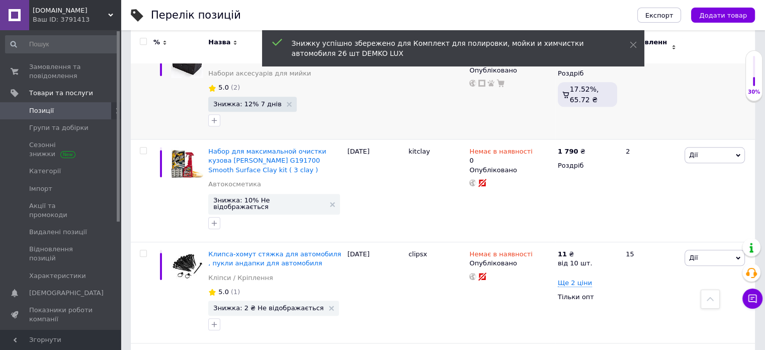
scroll to position [4832, 0]
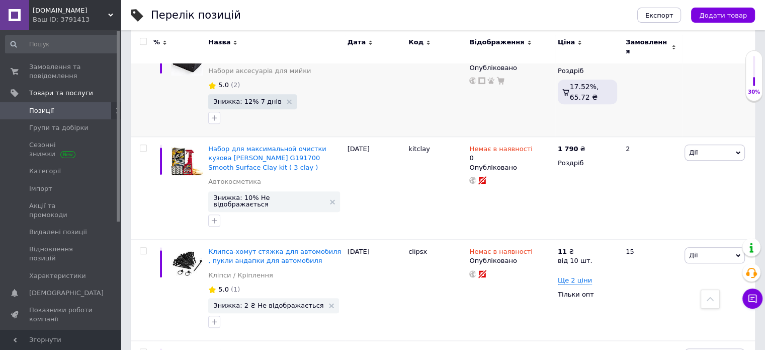
type input "8"
click at [755, 186] on div "Перелік позицій Експорт Додати товар Додано 305 / 1000 товарів Опубліковано 302…" at bounding box center [443, 347] width 644 height 10358
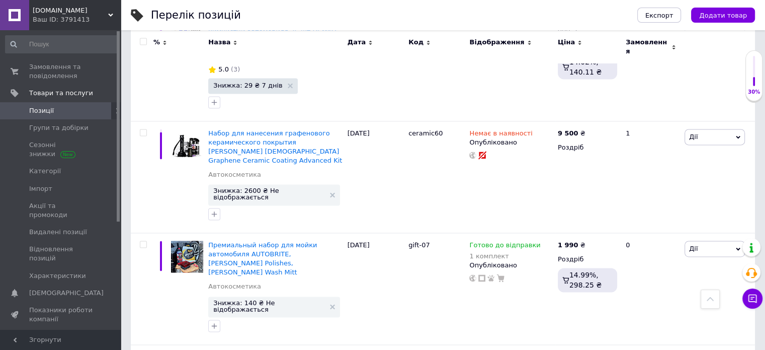
scroll to position [5277, 0]
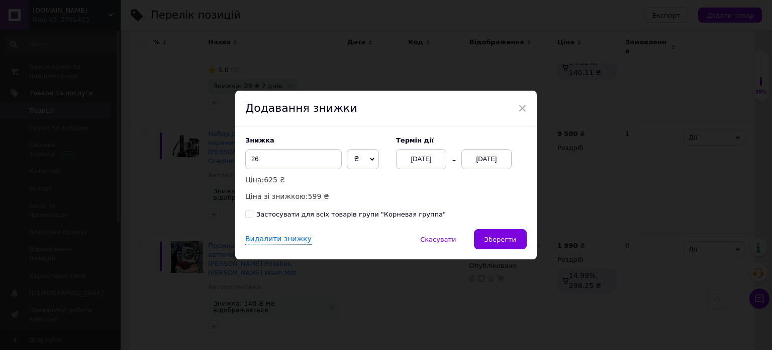
click at [495, 150] on div "[DATE]" at bounding box center [487, 159] width 50 height 20
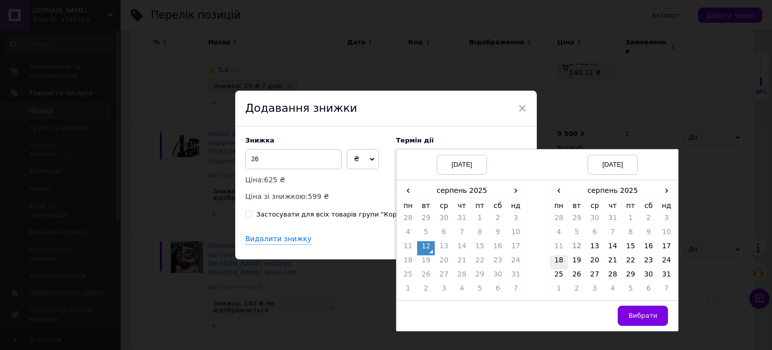
click at [563, 261] on td "18" at bounding box center [559, 262] width 18 height 14
click at [641, 312] on span "Вибрати" at bounding box center [643, 315] width 29 height 8
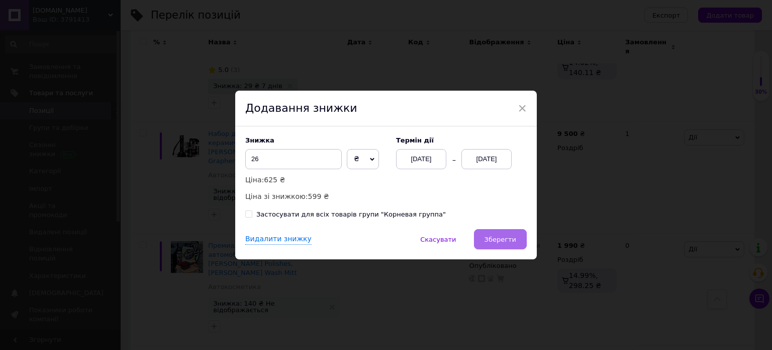
click at [506, 235] on span "Зберегти" at bounding box center [501, 239] width 32 height 8
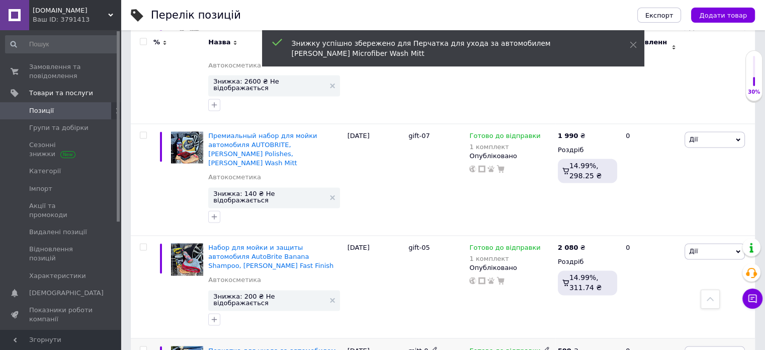
scroll to position [5390, 0]
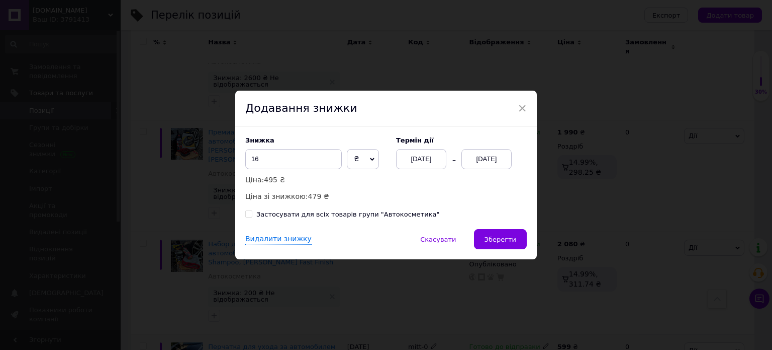
click at [502, 162] on div "[DATE]" at bounding box center [487, 159] width 50 height 20
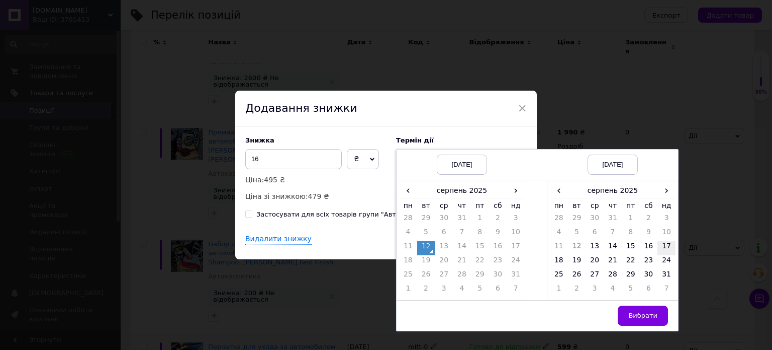
click at [664, 245] on td "17" at bounding box center [667, 248] width 18 height 14
click at [639, 305] on button "Вибрати" at bounding box center [643, 315] width 50 height 20
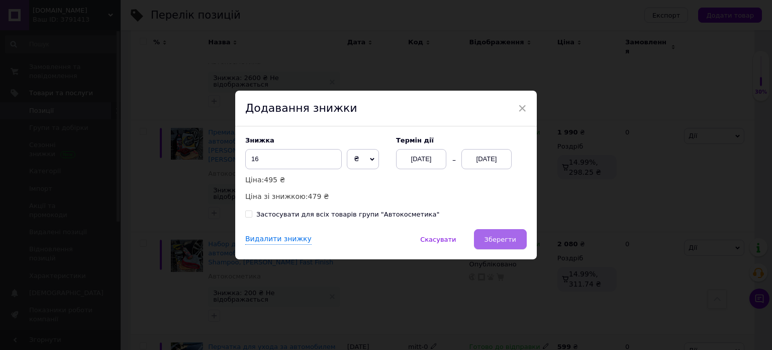
click at [493, 236] on span "Зберегти" at bounding box center [501, 239] width 32 height 8
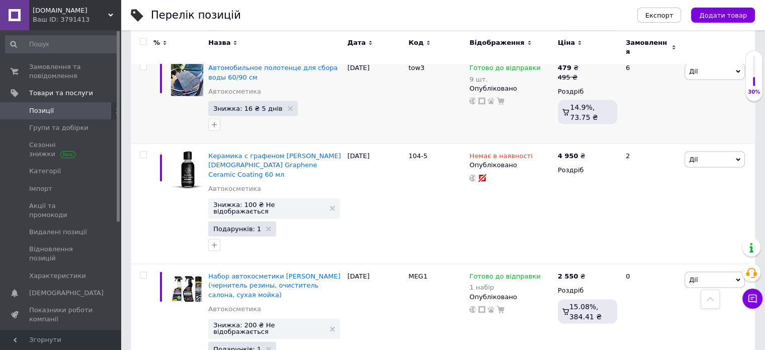
scroll to position [5843, 0]
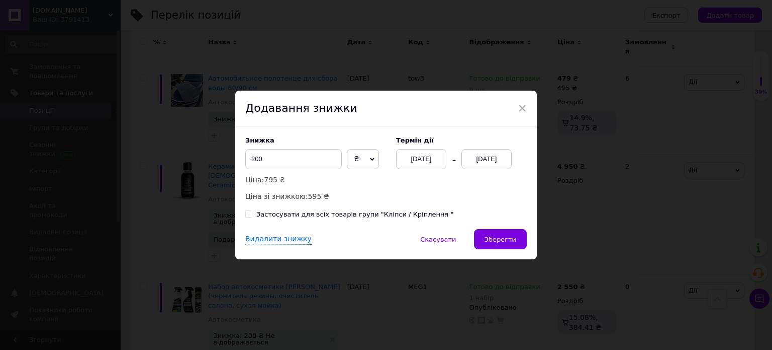
click at [477, 158] on div "[DATE]" at bounding box center [487, 159] width 50 height 20
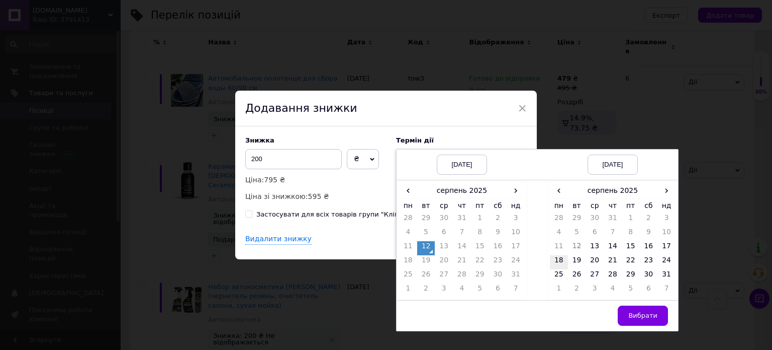
click at [559, 260] on td "18" at bounding box center [559, 262] width 18 height 14
click at [655, 323] on button "Вибрати" at bounding box center [643, 315] width 50 height 20
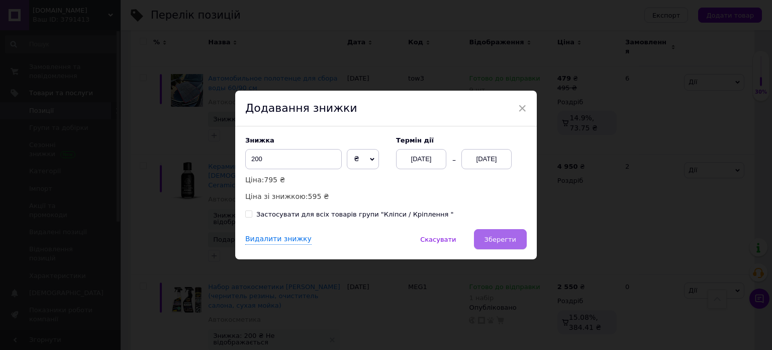
click at [505, 238] on span "Зберегти" at bounding box center [501, 239] width 32 height 8
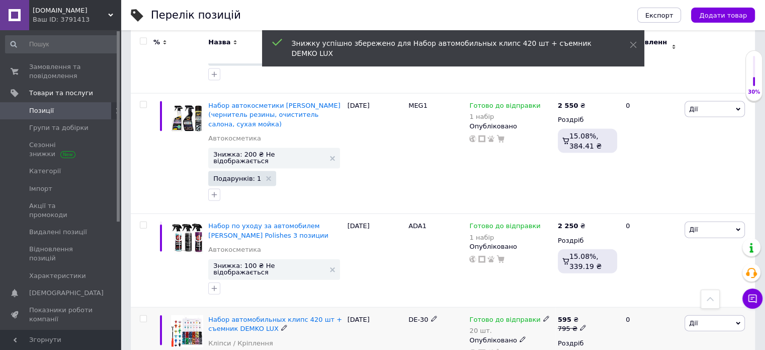
scroll to position [6025, 0]
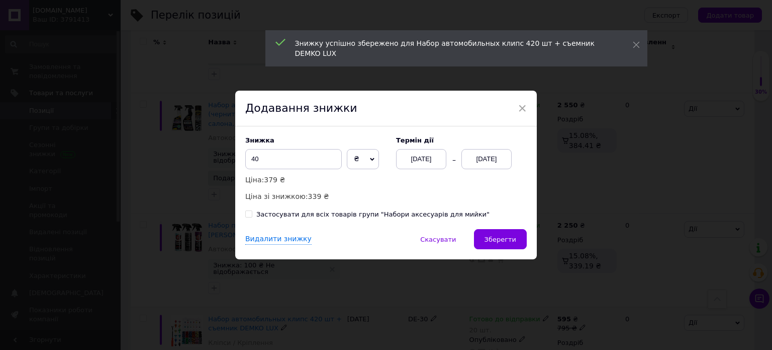
click at [495, 162] on div "[DATE]" at bounding box center [487, 159] width 50 height 20
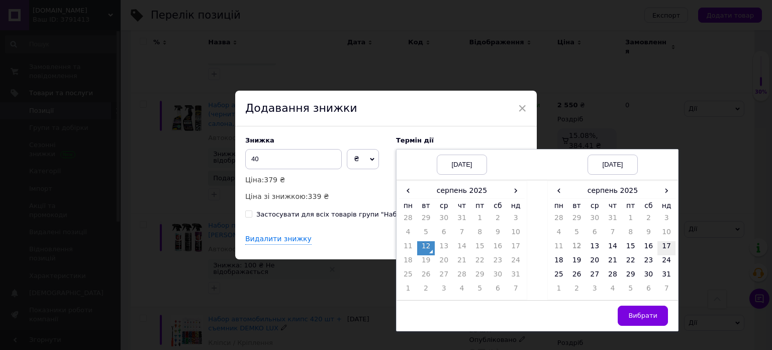
click at [671, 251] on td "17" at bounding box center [667, 248] width 18 height 14
click at [650, 310] on button "Вибрати" at bounding box center [643, 315] width 50 height 20
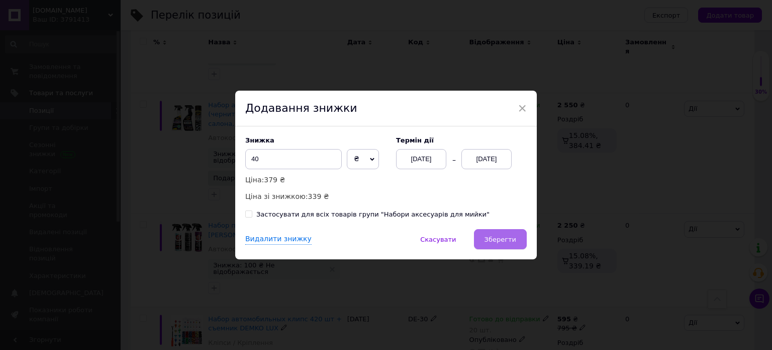
click at [491, 237] on span "Зберегти" at bounding box center [501, 239] width 32 height 8
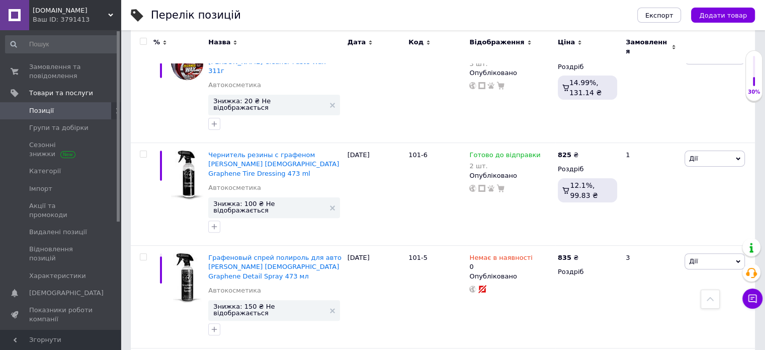
scroll to position [7911, 0]
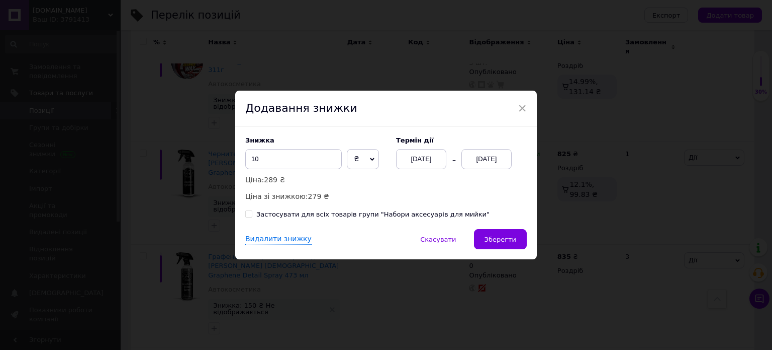
click at [478, 155] on div "[DATE]" at bounding box center [487, 159] width 50 height 20
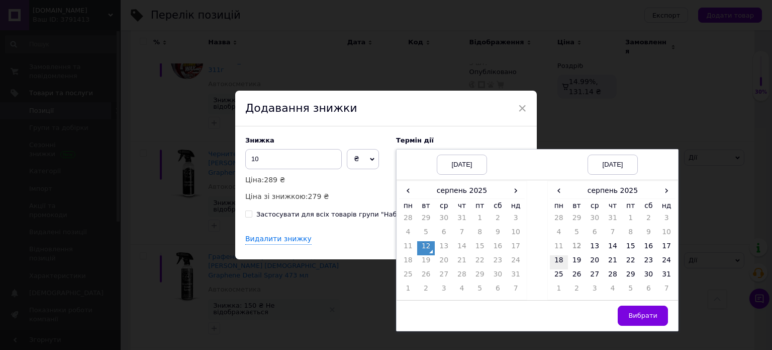
click at [559, 260] on td "18" at bounding box center [559, 262] width 18 height 14
click at [629, 307] on button "Вибрати" at bounding box center [643, 315] width 50 height 20
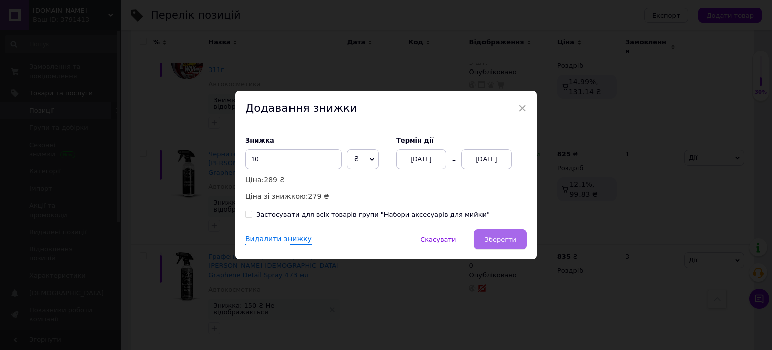
click at [509, 233] on button "Зберегти" at bounding box center [500, 239] width 53 height 20
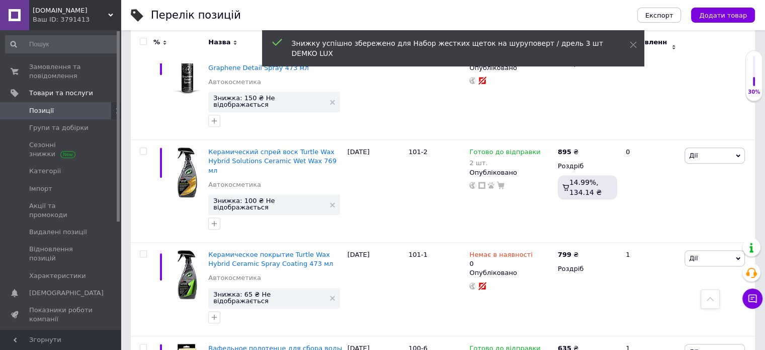
scroll to position [8161, 0]
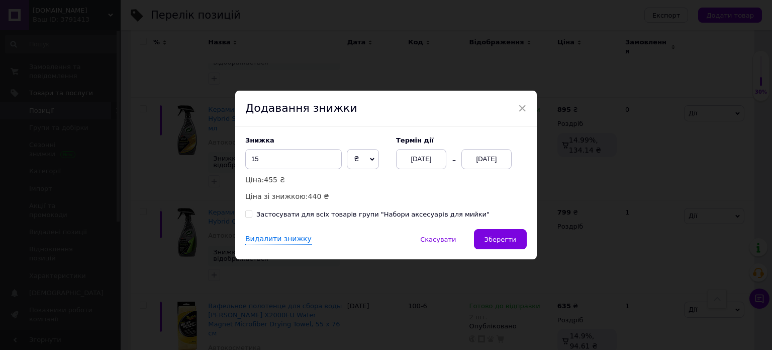
click at [495, 154] on div "[DATE]" at bounding box center [487, 159] width 50 height 20
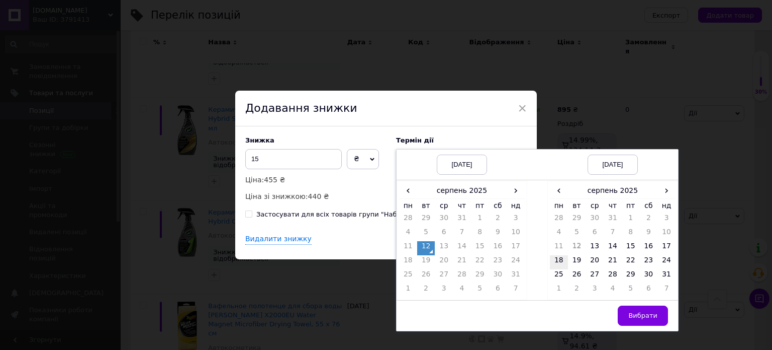
click at [556, 260] on td "18" at bounding box center [559, 262] width 18 height 14
click at [643, 305] on button "Вибрати" at bounding box center [643, 315] width 50 height 20
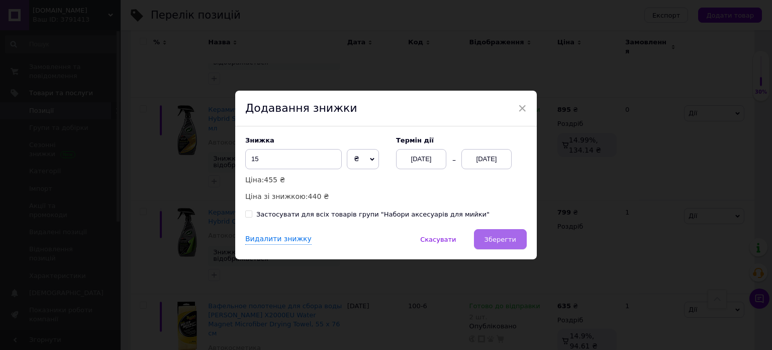
click at [502, 240] on span "Зберегти" at bounding box center [501, 239] width 32 height 8
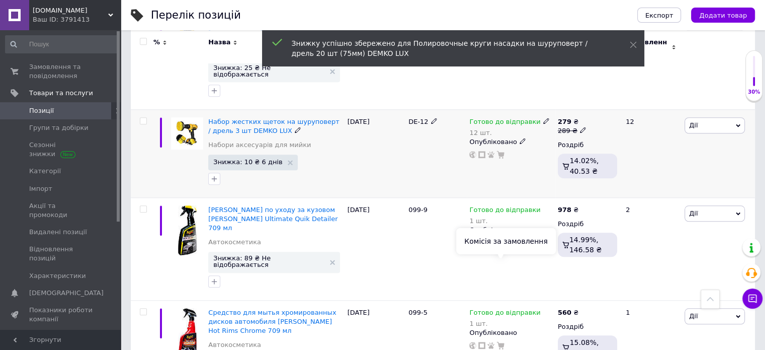
scroll to position [8593, 0]
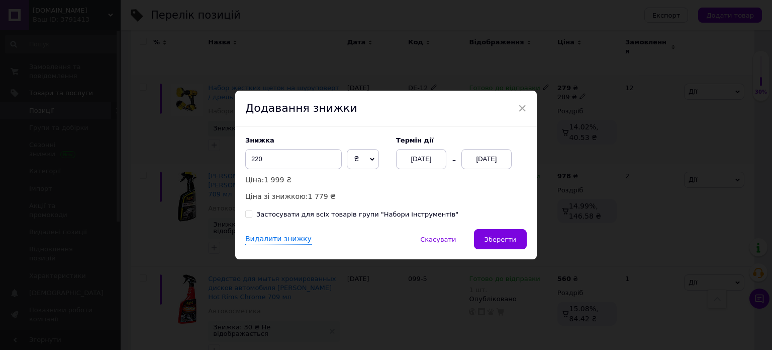
click at [501, 160] on div "[DATE]" at bounding box center [487, 159] width 50 height 20
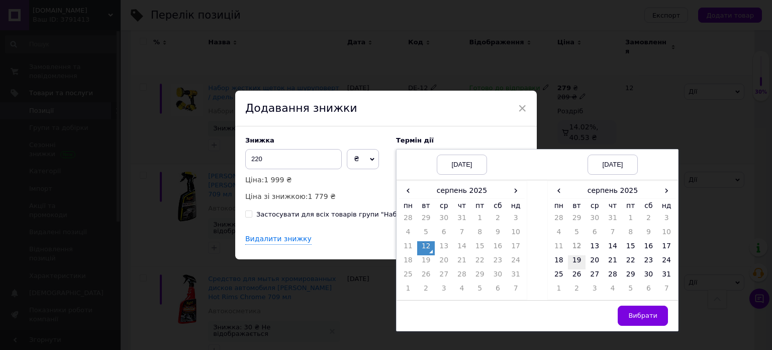
click at [574, 260] on td "19" at bounding box center [577, 262] width 18 height 14
click at [631, 311] on span "Вибрати" at bounding box center [643, 315] width 29 height 8
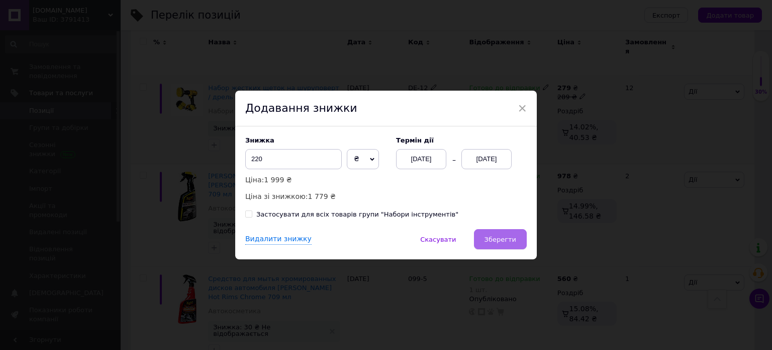
click at [500, 237] on span "Зберегти" at bounding box center [501, 239] width 32 height 8
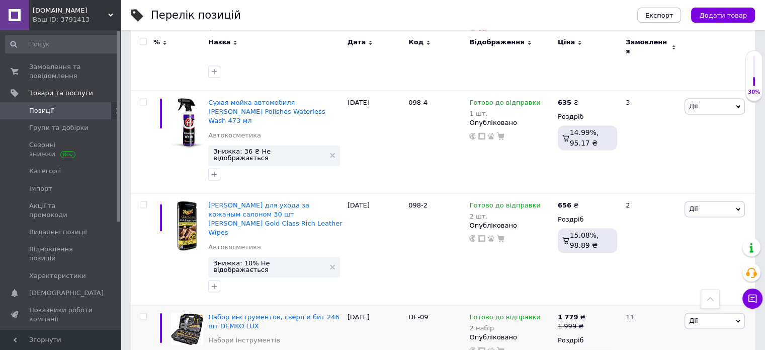
scroll to position [9207, 0]
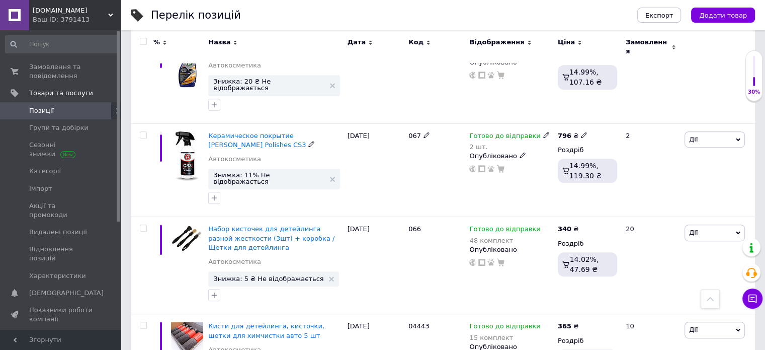
scroll to position [591, 0]
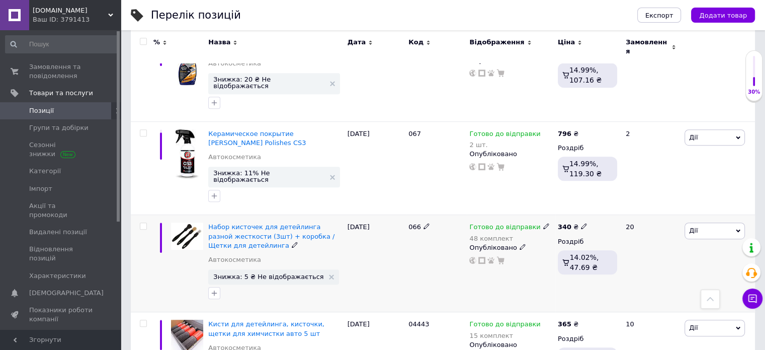
click at [692, 226] on span "Дії" at bounding box center [693, 230] width 9 height 8
click at [650, 285] on li "Знижка" at bounding box center [677, 292] width 133 height 14
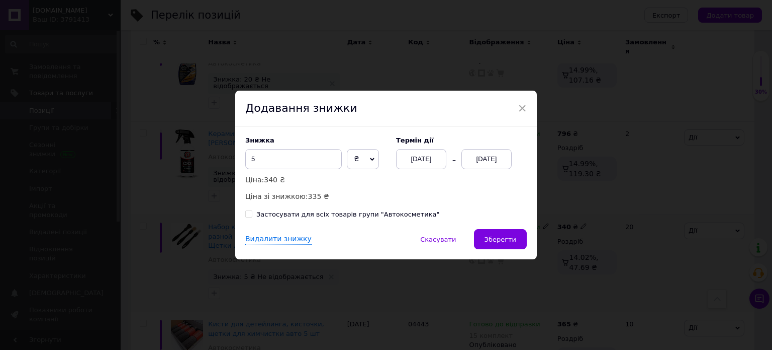
click at [471, 163] on div "[DATE]" at bounding box center [487, 159] width 50 height 20
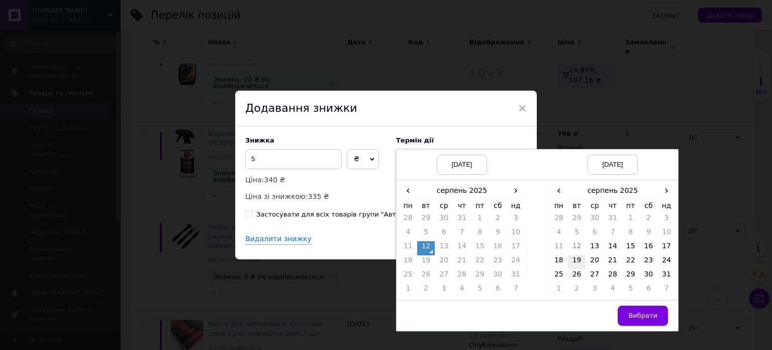
click at [576, 263] on td "19" at bounding box center [577, 262] width 18 height 14
click at [636, 311] on span "Вибрати" at bounding box center [643, 315] width 29 height 8
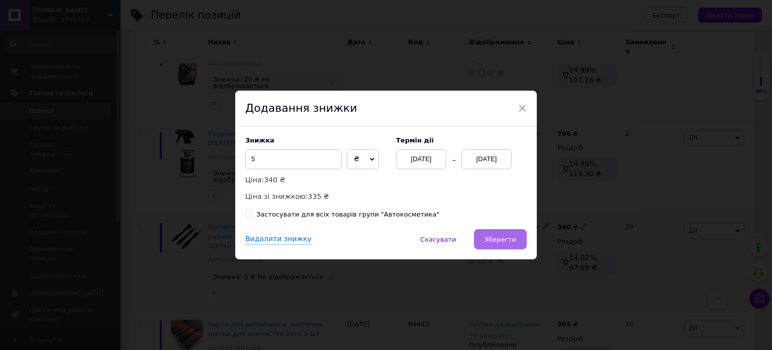
click at [506, 236] on span "Зберегти" at bounding box center [501, 239] width 32 height 8
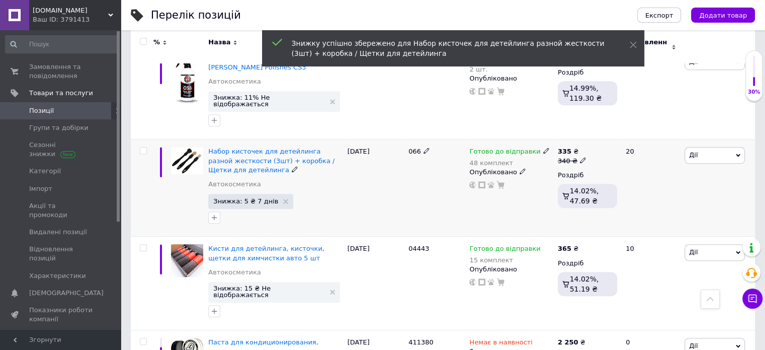
scroll to position [668, 0]
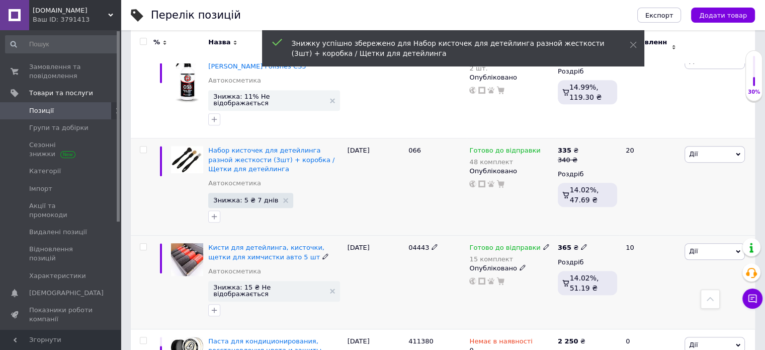
click at [701, 243] on span "Дії" at bounding box center [714, 251] width 60 height 16
click at [669, 306] on li "Знижка" at bounding box center [677, 313] width 133 height 14
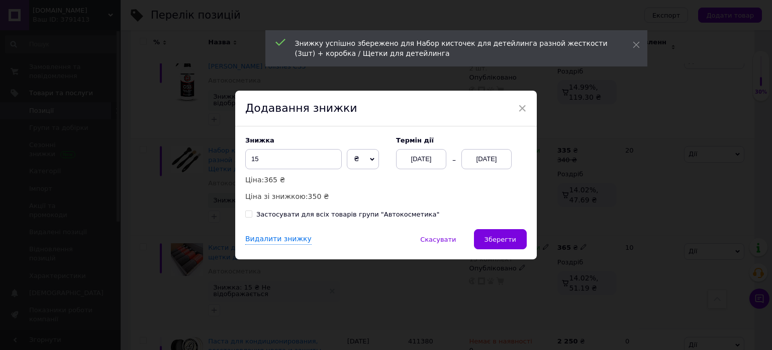
click at [480, 166] on div "[DATE]" at bounding box center [487, 159] width 50 height 20
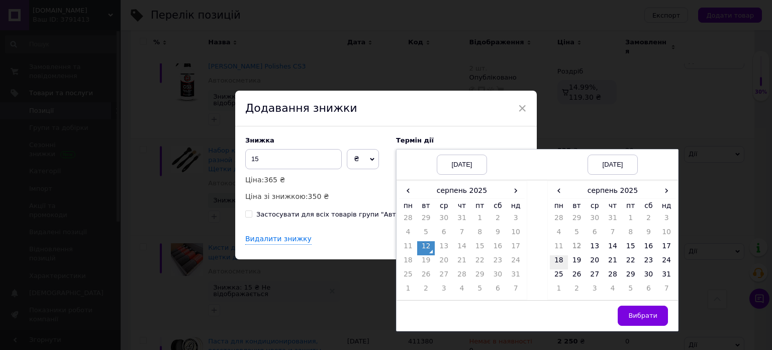
click at [557, 261] on td "18" at bounding box center [559, 262] width 18 height 14
click at [638, 300] on td "Вибрати" at bounding box center [613, 315] width 131 height 31
click at [642, 311] on span "Вибрати" at bounding box center [643, 315] width 29 height 8
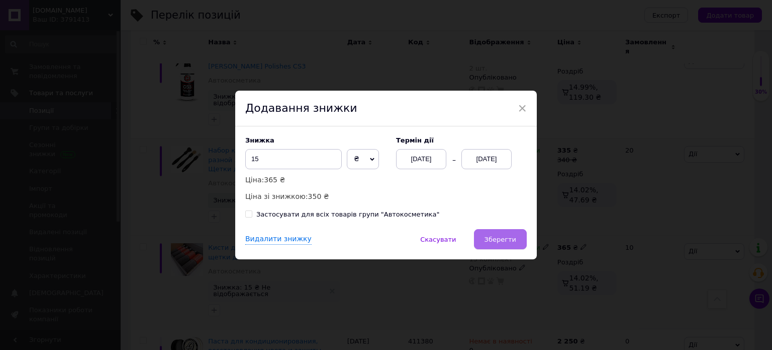
click at [503, 233] on button "Зберегти" at bounding box center [500, 239] width 53 height 20
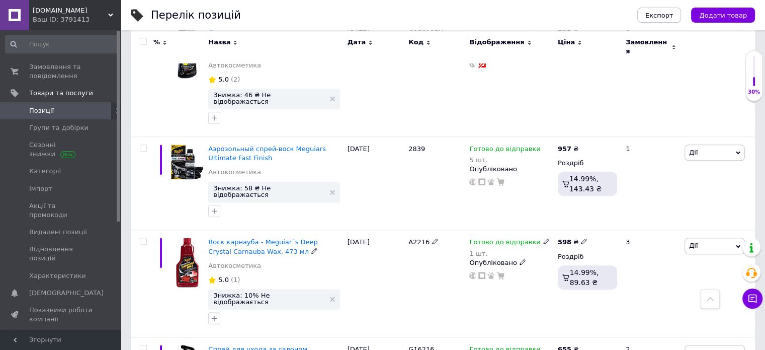
scroll to position [1082, 0]
click at [734, 144] on span "Дії" at bounding box center [714, 152] width 60 height 16
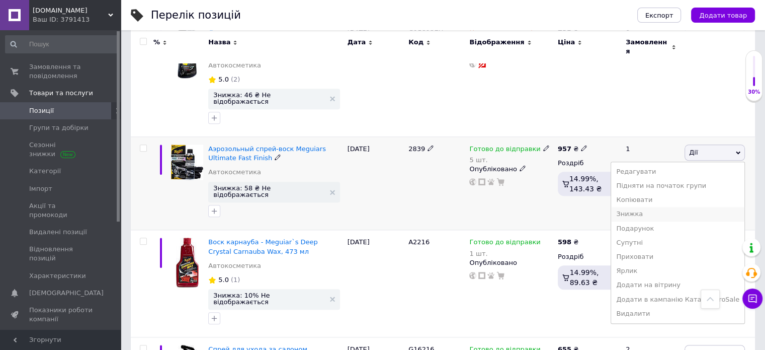
click at [661, 207] on li "Знижка" at bounding box center [677, 214] width 133 height 14
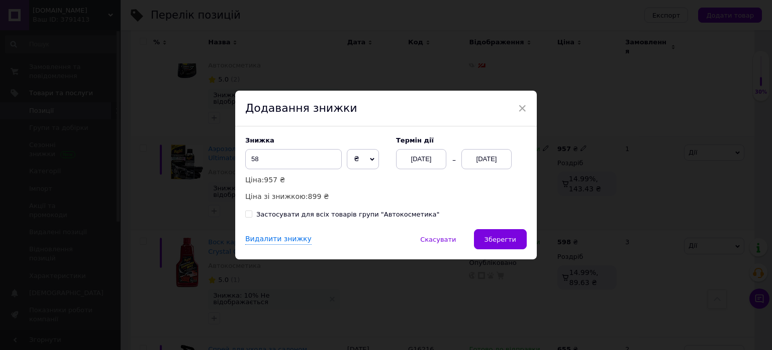
click at [494, 154] on div "[DATE]" at bounding box center [487, 159] width 50 height 20
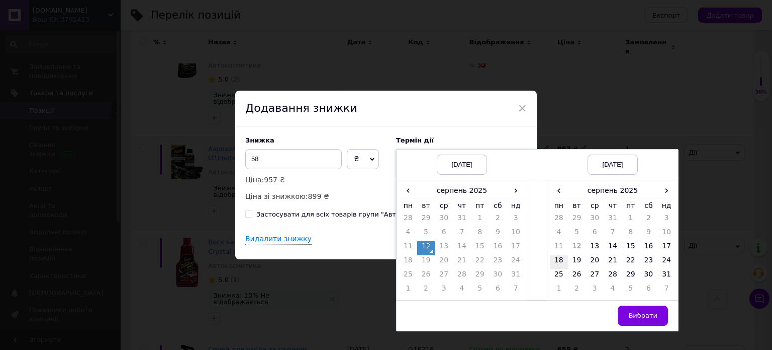
click at [559, 261] on td "18" at bounding box center [559, 262] width 18 height 14
click at [650, 325] on td "Вибрати" at bounding box center [613, 315] width 131 height 31
click at [645, 321] on button "Вибрати" at bounding box center [643, 315] width 50 height 20
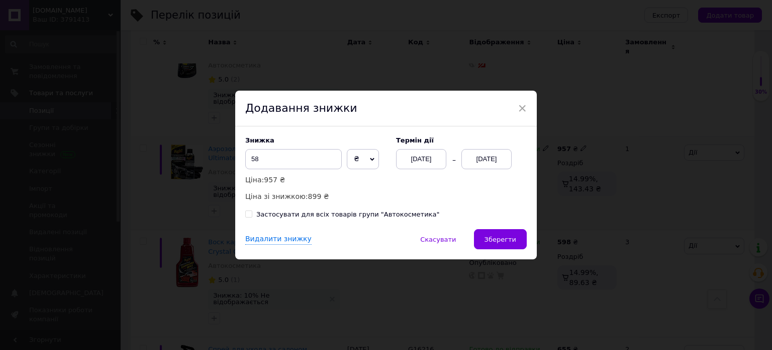
click at [496, 249] on div "Видалити знижку   Скасувати   Зберегти" at bounding box center [386, 244] width 302 height 30
click at [495, 247] on button "Зберегти" at bounding box center [500, 239] width 53 height 20
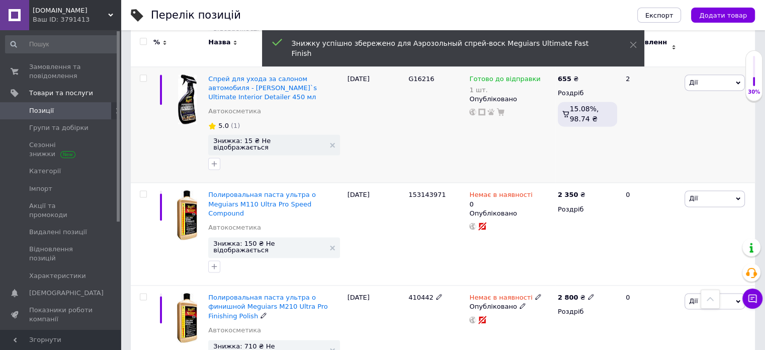
scroll to position [1403, 0]
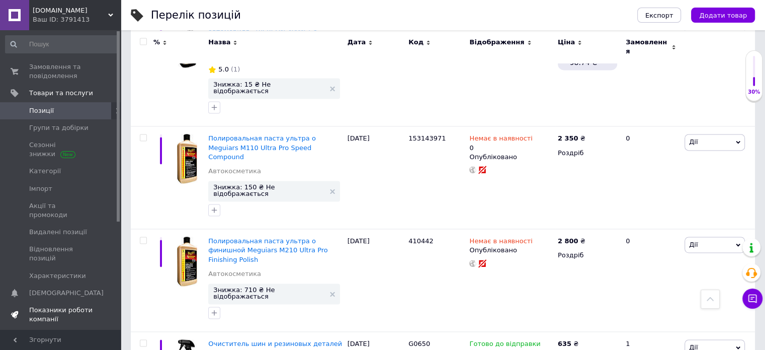
click at [85, 305] on span "Показники роботи компанії" at bounding box center [61, 314] width 64 height 18
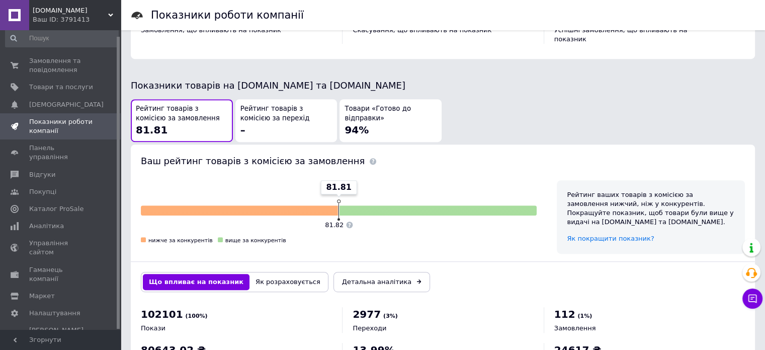
scroll to position [511, 0]
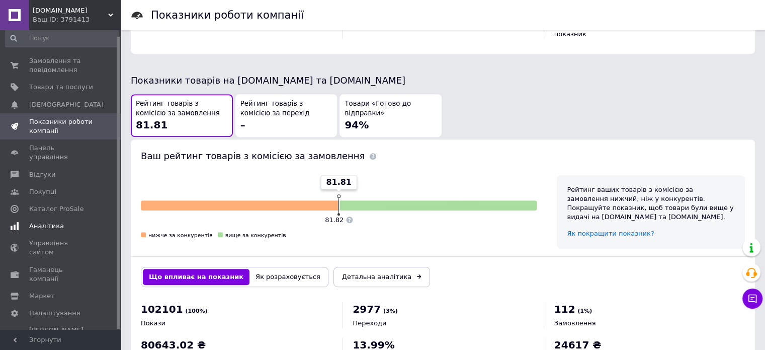
click at [76, 221] on span "Аналітика" at bounding box center [61, 225] width 64 height 9
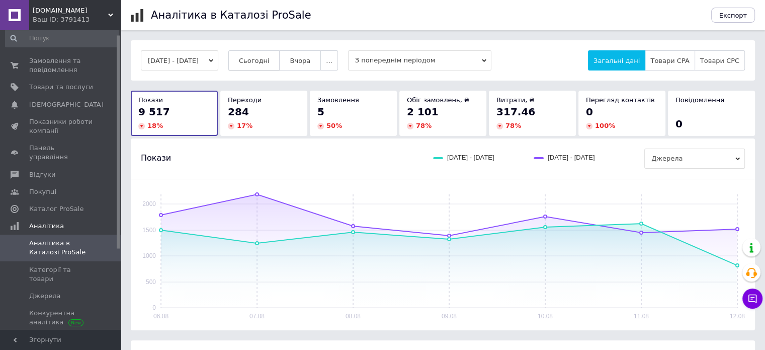
click at [280, 62] on button "Сьогодні" at bounding box center [254, 60] width 52 height 20
